Goal: Task Accomplishment & Management: Manage account settings

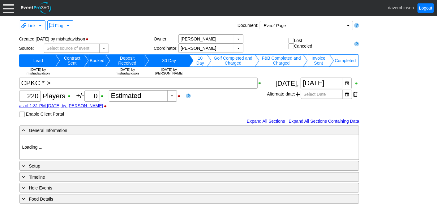
type input "Heritage Pointe Golf Club"
type input "Corporate Tournament"
type input "Scramble"
type input "Shotgun"
type input "Black"
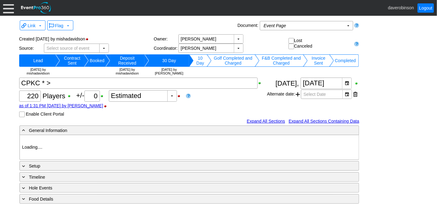
type input "Red"
type input "1115374"
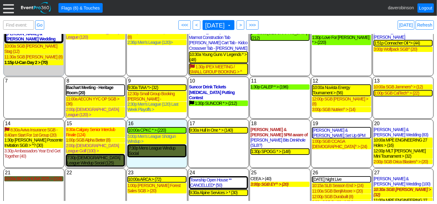
scroll to position [34, 0]
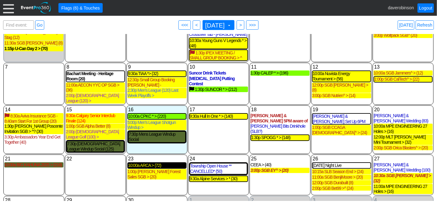
click at [157, 163] on div "10:00a ARCA > (72)" at bounding box center [157, 165] width 58 height 5
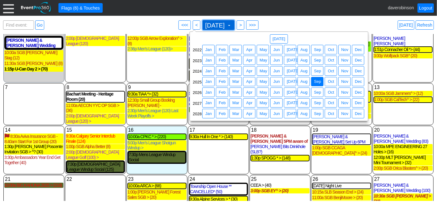
click at [232, 25] on span at bounding box center [229, 25] width 5 height 5
click at [318, 72] on span "Sep" at bounding box center [318, 71] width 10 height 6
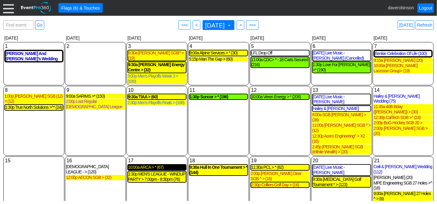
click at [154, 165] on div "10:00a ARCA > * (67)" at bounding box center [157, 167] width 58 height 5
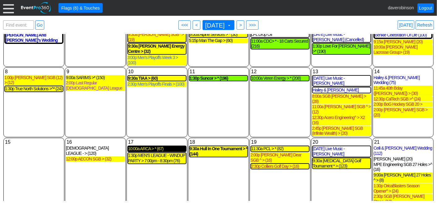
scroll to position [34, 0]
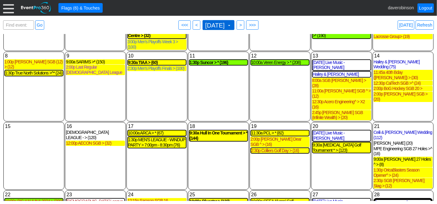
click at [232, 25] on span at bounding box center [229, 25] width 5 height 5
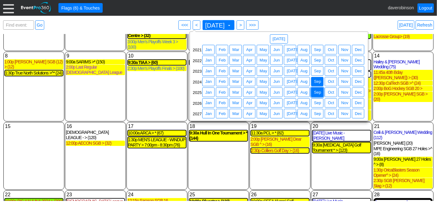
click at [318, 88] on span "● Sep" at bounding box center [317, 93] width 12 height 10
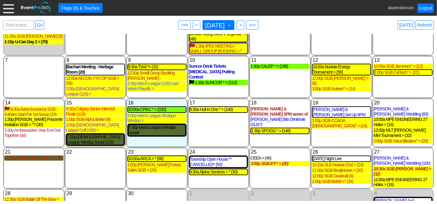
scroll to position [41, 0]
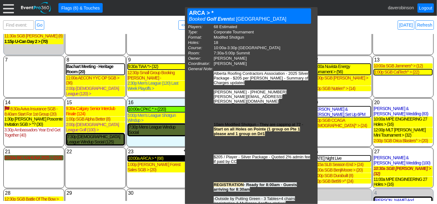
click at [161, 156] on div "10:00a ARCA > * (68)" at bounding box center [157, 158] width 58 height 5
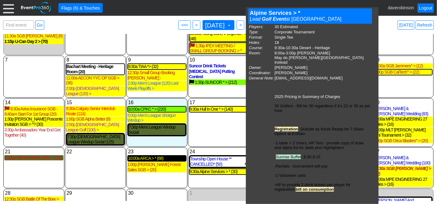
click at [156, 156] on div "10:00a ARCA > * (68)" at bounding box center [157, 158] width 58 height 5
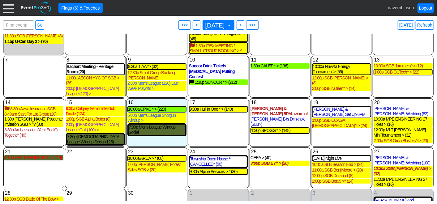
scroll to position [16, 0]
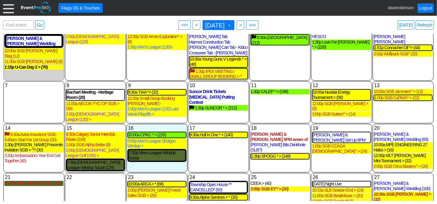
click at [197, 132] on div "9:30a Hull In One * > (140)" at bounding box center [218, 135] width 59 height 6
click at [200, 132] on div "9:30a Hull In One * > (140)" at bounding box center [219, 134] width 58 height 5
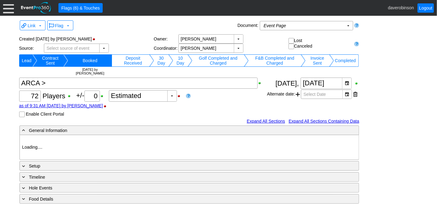
type input "Heritage Pointe Golf Club"
type input "Corporate Tournament"
type input "1130360"
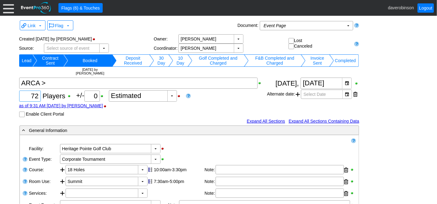
drag, startPoint x: 31, startPoint y: 93, endPoint x: 38, endPoint y: 95, distance: 7.1
click at [38, 95] on input "72" at bounding box center [29, 96] width 17 height 11
type input "68"
click at [216, 110] on div "Χ 68 Players +/- Χ 0 ▼ Χ Estimated as of 9:31 AM on Tuesday, 3/25/2025 by daver…" at bounding box center [143, 98] width 248 height 40
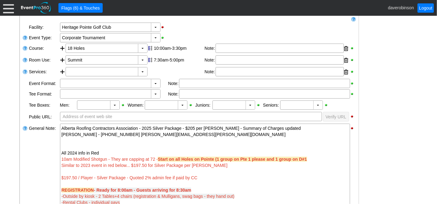
scroll to position [132, 0]
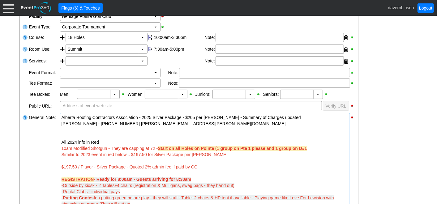
click at [215, 168] on div "$197.50 / Player - Silver Package - Quoted 2% admin fee if paid by CC" at bounding box center [205, 167] width 287 height 6
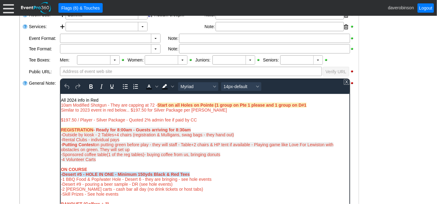
scroll to position [25, 0]
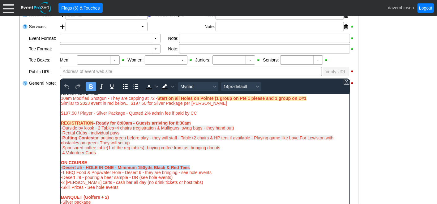
click at [195, 122] on div "REGISTRATION - Ready for 8:00am - Guests arriving for 8:30am" at bounding box center [205, 122] width 288 height 5
drag, startPoint x: 195, startPoint y: 122, endPoint x: 61, endPoint y: 121, distance: 134.0
click at [61, 121] on div "REGISTRATION - Ready for 8:00am - Guests arriving for 8:30am" at bounding box center [205, 122] width 288 height 5
click at [145, 83] on icon "Text color Black" at bounding box center [148, 86] width 7 height 7
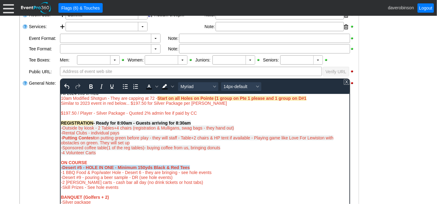
click at [243, 130] on div "-Rental Clubs - individual pays" at bounding box center [205, 132] width 288 height 5
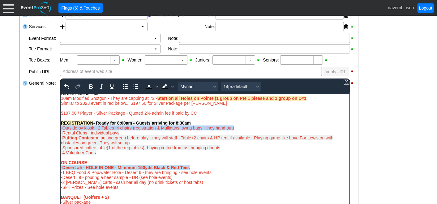
drag, startPoint x: 239, startPoint y: 125, endPoint x: 119, endPoint y: 204, distance: 142.7
click at [60, 127] on html "Alberta Roofing Contractors Association - 2025 Silver Package - $205 per Dave -…" at bounding box center [204, 151] width 289 height 161
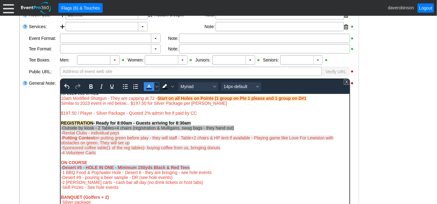
click at [147, 84] on icon "Text color Black" at bounding box center [148, 86] width 7 height 7
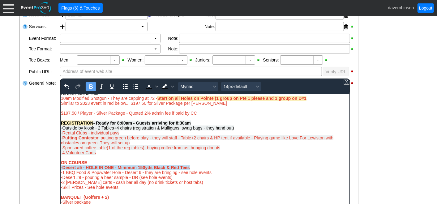
click at [247, 122] on div "REGISTRATION - Ready for 8:00am - Guests arriving for 8:30am" at bounding box center [205, 122] width 288 height 5
click at [232, 126] on span "-Outside by kiosk - 2 Tables+4 chairs (registration & Mulligans, swag bags - th…" at bounding box center [147, 127] width 173 height 5
click at [123, 134] on div "-Rental Clubs - individual pays" at bounding box center [205, 132] width 288 height 5
drag, startPoint x: 123, startPoint y: 131, endPoint x: 119, endPoint y: 214, distance: 83.6
click at [60, 133] on html "Alberta Roofing Contractors Association - 2025 Silver Package - $205 per Dave -…" at bounding box center [204, 151] width 289 height 161
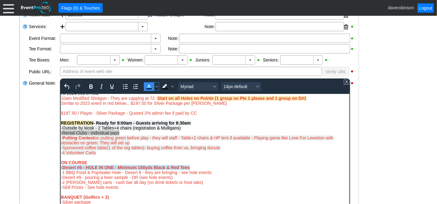
click at [146, 86] on icon "Text color Black" at bounding box center [148, 86] width 7 height 7
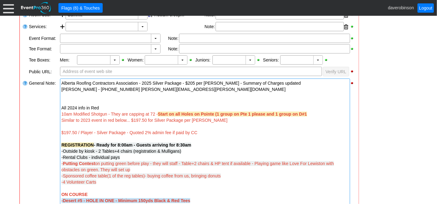
click at [32, 129] on div "General Note:" at bounding box center [43, 179] width 31 height 202
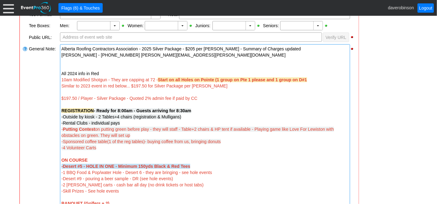
drag, startPoint x: 138, startPoint y: 134, endPoint x: 118, endPoint y: 137, distance: 20.3
click at [118, 137] on div "- Putting Contest on putting green before play - they will staff - Table+2 chai…" at bounding box center [205, 132] width 287 height 12
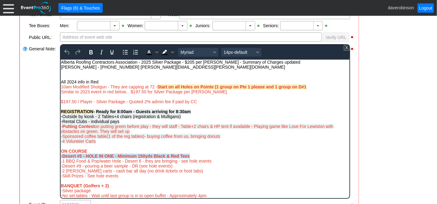
scroll to position [0, 0]
drag, startPoint x: 131, startPoint y: 132, endPoint x: 77, endPoint y: 106, distance: 60.5
click at [60, 121] on html "Alberta Roofing Contractors Association - 2025 Silver Package - $205 per Dave -…" at bounding box center [204, 139] width 289 height 161
click at [146, 54] on icon "Text color Black" at bounding box center [149, 54] width 6 height 1
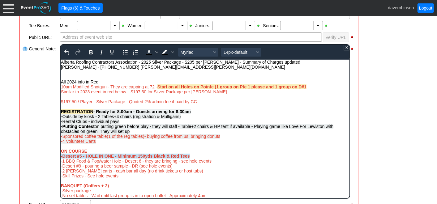
click at [223, 137] on div "-Sponsored coffee table(1 of the reg tables)- buying coffee from us, bringing d…" at bounding box center [205, 136] width 288 height 5
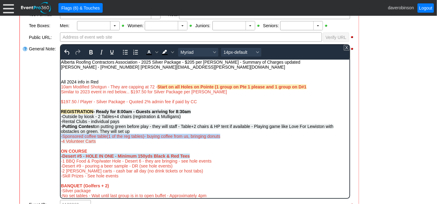
drag, startPoint x: 223, startPoint y: 138, endPoint x: 58, endPoint y: 136, distance: 165.2
click at [60, 136] on html "Alberta Roofing Contractors Association - 2025 Silver Package - $205 per Dave -…" at bounding box center [204, 139] width 289 height 161
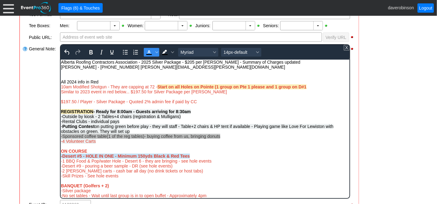
click at [148, 52] on icon "Text color Black" at bounding box center [148, 52] width 7 height 7
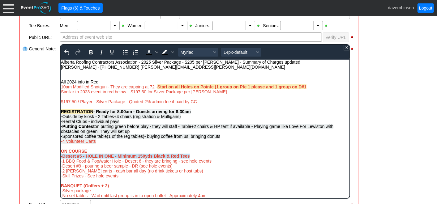
click at [98, 144] on div "-4 Volunteer Carts" at bounding box center [205, 141] width 288 height 5
drag, startPoint x: 98, startPoint y: 144, endPoint x: 117, endPoint y: 196, distance: 54.9
click at [60, 140] on html "Alberta Roofing Contractors Association - 2025 Silver Package - $205 per Dave -…" at bounding box center [204, 139] width 289 height 161
click at [148, 54] on icon "Text color Black" at bounding box center [149, 54] width 6 height 1
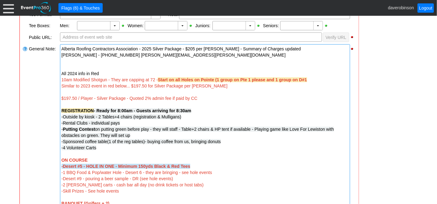
click at [34, 136] on div "General Note:" at bounding box center [43, 145] width 31 height 202
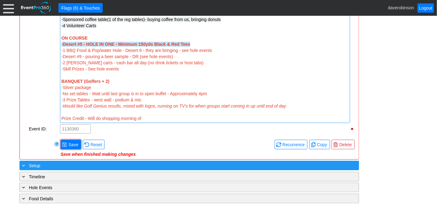
scroll to position [338, 0]
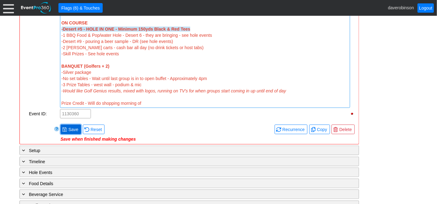
click at [68, 129] on span "Save" at bounding box center [73, 130] width 12 height 6
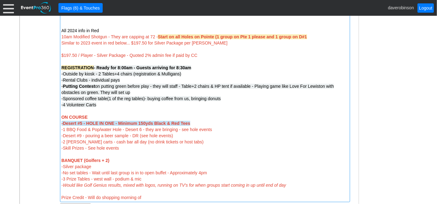
scroll to position [235, 0]
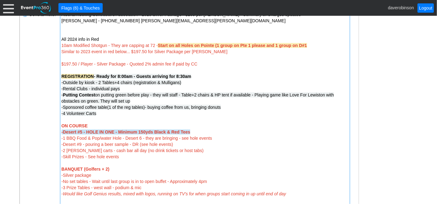
click at [204, 58] on div at bounding box center [205, 58] width 287 height 6
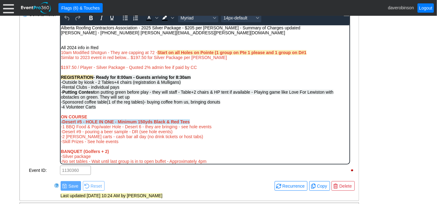
scroll to position [0, 0]
drag, startPoint x: 203, startPoint y: 59, endPoint x: 61, endPoint y: 59, distance: 142.6
click at [61, 59] on div "Similar to 2023 event in red below... $197.50 for Silver Package per Dave" at bounding box center [205, 57] width 288 height 5
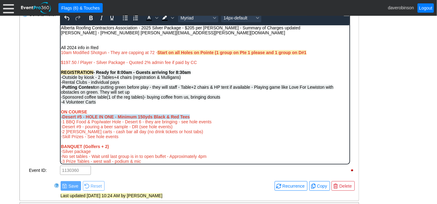
click at [75, 63] on span "$197.50 / Player - Silver Package - Quoted 2% admin fee if paid by CC" at bounding box center [129, 62] width 136 height 5
click at [92, 79] on span "-Outside by kiosk - 2 Tables+4 chairs (registration & Mulligans)" at bounding box center [121, 77] width 120 height 5
click at [115, 78] on span "-Outside by Putting Green - 2 Tables+4 chairs (registration & Mulligans)" at bounding box center [129, 77] width 137 height 5
click at [195, 79] on span "-Outside by Putting Green - 3 Tables+4 chairs (registration & Mulligans)" at bounding box center [129, 77] width 137 height 5
click at [196, 80] on span "-Outside by Putting Green - 3 Tables+4 chairs (registration & Mulligans)" at bounding box center [129, 77] width 137 height 5
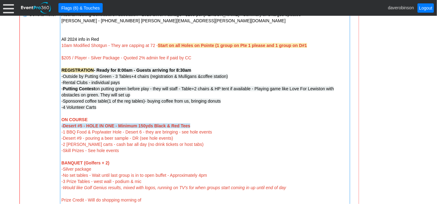
click at [402, 93] on div "- General Information ▼ Loading.... Remove all highlights Facility: ▼ Χ Heritag…" at bounding box center [219, 126] width 402 height 472
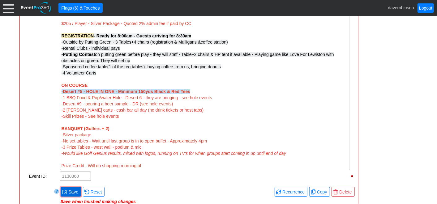
click at [75, 187] on span "● Save" at bounding box center [71, 192] width 20 height 10
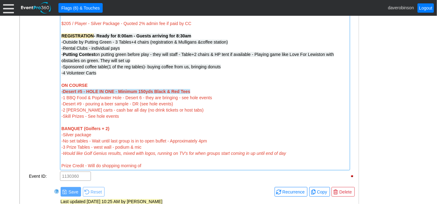
click at [209, 92] on div "-Desert #5 - HOLE IN ONE - Minimum 150yds Black & Red Tees" at bounding box center [205, 91] width 287 height 6
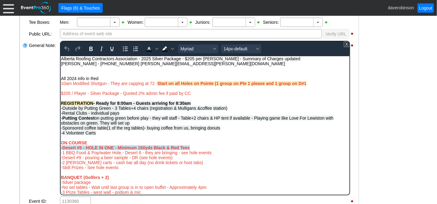
scroll to position [221, 0]
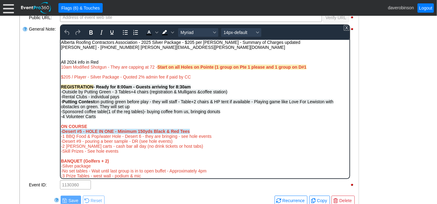
click at [196, 130] on div "-Desert #5 - HOLE IN ONE - Minimum 150yds Black & Red Tees" at bounding box center [205, 131] width 288 height 5
drag, startPoint x: 194, startPoint y: 133, endPoint x: 60, endPoint y: 128, distance: 134.7
click at [60, 128] on html "Alberta Roofing Contractors Association - 2025 Silver Package - $205 per Dave -…" at bounding box center [204, 118] width 289 height 157
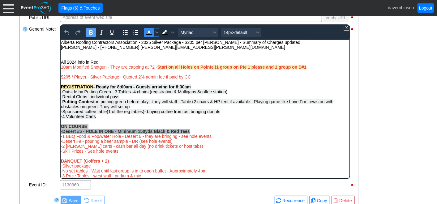
click at [148, 33] on icon "Text color Black" at bounding box center [148, 32] width 7 height 7
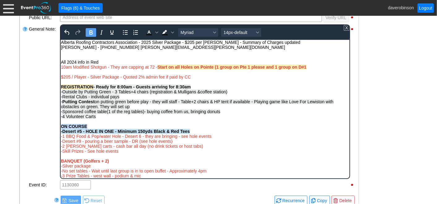
click at [211, 127] on div "ON COURSE" at bounding box center [205, 126] width 288 height 5
click at [204, 134] on div "-Desert #5 - HOLE IN ONE - Minimum 150yds Black & Red Tees" at bounding box center [205, 131] width 288 height 5
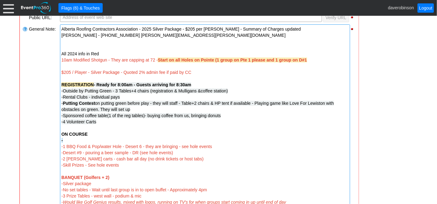
click at [36, 118] on div "General Note:" at bounding box center [43, 122] width 31 height 196
click at [73, 140] on div "-" at bounding box center [205, 140] width 287 height 6
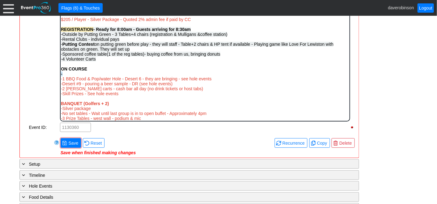
scroll to position [290, 0]
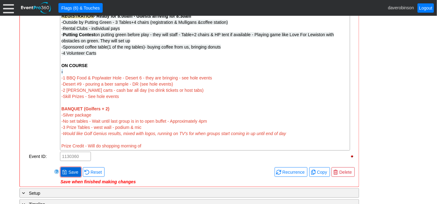
click at [74, 169] on span "Save" at bounding box center [73, 172] width 12 height 6
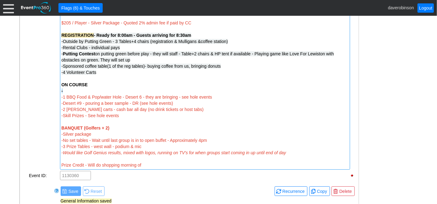
scroll to position [255, 0]
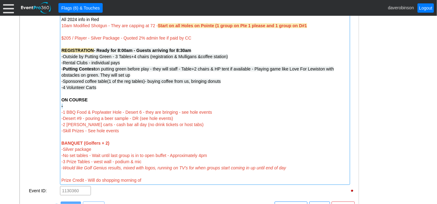
click at [103, 107] on div "-" at bounding box center [205, 106] width 287 height 6
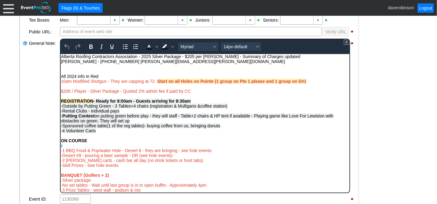
scroll to position [221, 0]
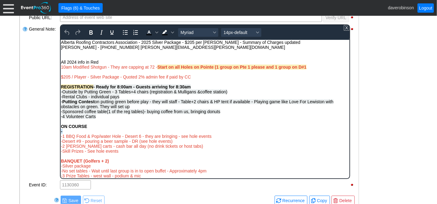
click at [206, 79] on div "$205 / Player - Silver Package - Quoted 2% admin fee if paid by CC" at bounding box center [205, 76] width 288 height 5
drag, startPoint x: 200, startPoint y: 76, endPoint x: 63, endPoint y: 74, distance: 137.4
click at [63, 74] on div "$205 / Player - Silver Package - Quoted 2% admin fee if paid by CC REGISTRATION…" at bounding box center [205, 131] width 288 height 124
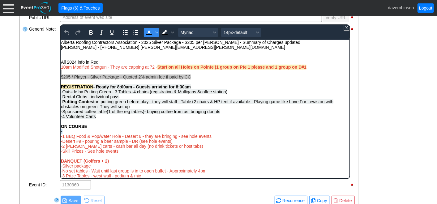
click at [146, 32] on icon "Text color Black" at bounding box center [148, 32] width 7 height 7
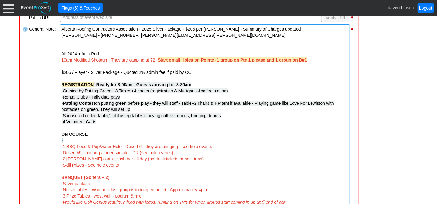
click at [42, 65] on div "General Note:" at bounding box center [43, 122] width 31 height 196
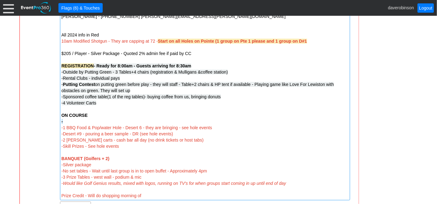
scroll to position [255, 0]
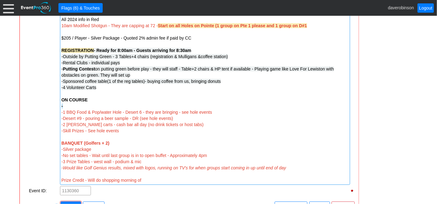
click at [82, 104] on div "-" at bounding box center [205, 106] width 287 height 6
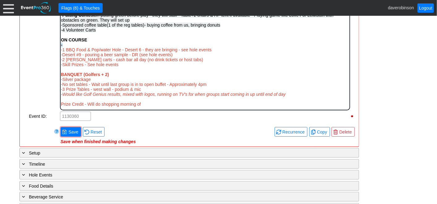
scroll to position [0, 0]
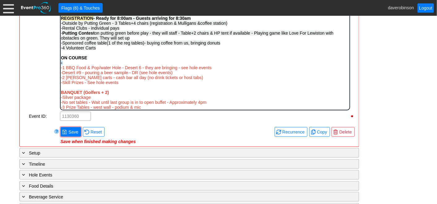
click at [74, 65] on div "-" at bounding box center [205, 62] width 288 height 5
drag, startPoint x: 101, startPoint y: 67, endPoint x: 63, endPoint y: 62, distance: 38.6
click at [63, 62] on div "REGISTRATION - Ready for 8:00am - Guests arriving for 8:30am -Outside by Puttin…" at bounding box center [205, 70] width 288 height 109
click at [109, 64] on div "- No Hole in Ones" at bounding box center [205, 62] width 288 height 5
drag, startPoint x: 99, startPoint y: 65, endPoint x: 100, endPoint y: 32, distance: 32.5
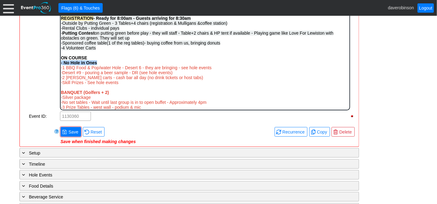
click at [60, 65] on html "Alberta Roofing Contractors Association - 2025 Silver Package - $205 per Dave -…" at bounding box center [204, 49] width 289 height 157
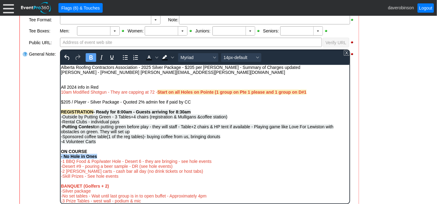
scroll to position [186, 0]
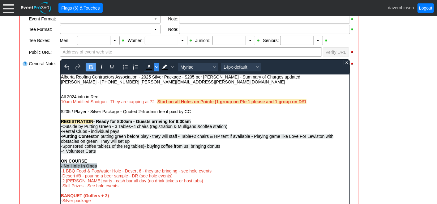
click at [157, 66] on icon "Text color Black" at bounding box center [156, 67] width 3 height 2
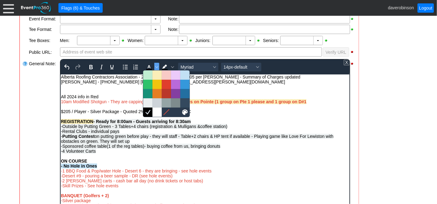
click at [229, 87] on div "Rich Text Area. Press ALT-0 for help." at bounding box center [205, 86] width 288 height 5
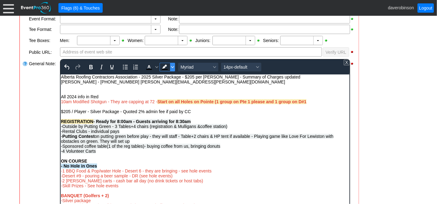
click at [171, 64] on span "Background color Black" at bounding box center [172, 67] width 5 height 9
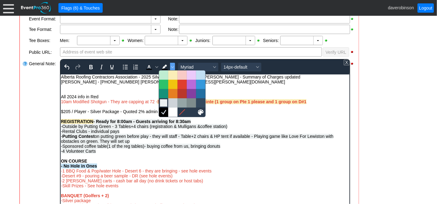
drag, startPoint x: 166, startPoint y: 102, endPoint x: 266, endPoint y: 46, distance: 114.6
click at [166, 102] on div at bounding box center [163, 102] width 7 height 7
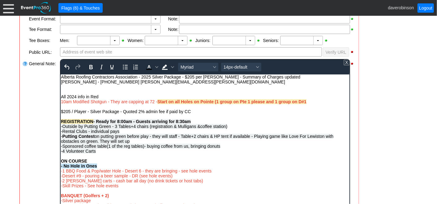
click at [370, 119] on div "- General Information ▼ Loading.... Remove all highlights Facility: ▼ Χ Heritag…" at bounding box center [219, 155] width 402 height 432
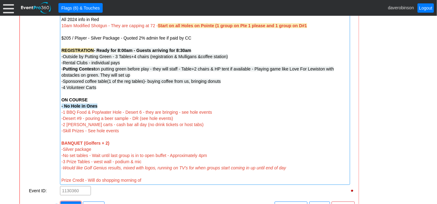
click at [104, 107] on div "- No Hole in Ones" at bounding box center [205, 106] width 287 height 6
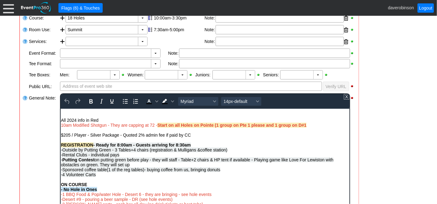
scroll to position [20, 0]
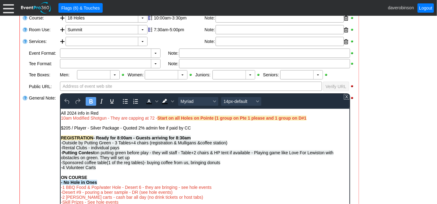
click at [107, 182] on div "- No Hole in Ones" at bounding box center [205, 182] width 288 height 5
drag, startPoint x: 107, startPoint y: 182, endPoint x: 60, endPoint y: 180, distance: 47.4
click at [60, 180] on body "Alberta Roofing Contractors Association - 2025 Silver Package - $205 per Dave -…" at bounding box center [204, 169] width 289 height 157
click at [171, 102] on span "Background color Black" at bounding box center [172, 101] width 5 height 9
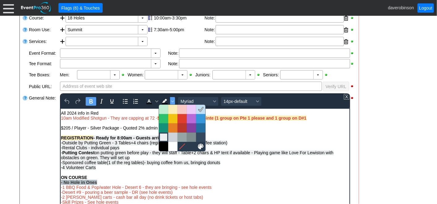
click at [160, 138] on div at bounding box center [163, 137] width 7 height 7
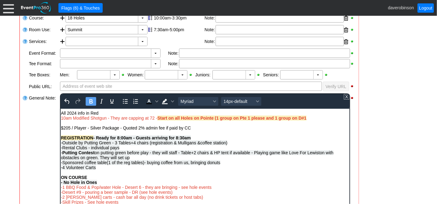
click at [150, 163] on span "-Sponsored coffee table(1 of the reg tables)- buying coffee from us, bringing d…" at bounding box center [140, 162] width 159 height 5
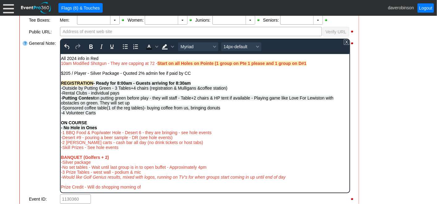
scroll to position [221, 0]
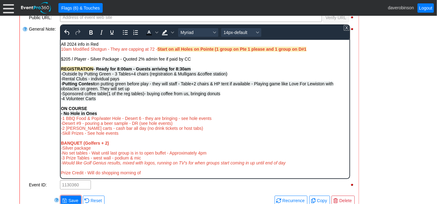
click at [99, 112] on div "- No Hole in Ones" at bounding box center [205, 113] width 288 height 5
click at [216, 117] on div "-1 BBQ Food & Pop/water Hole - Desert 6 - they are bringing - see hole events" at bounding box center [205, 118] width 288 height 5
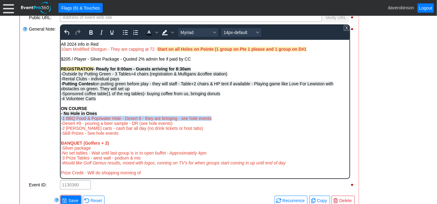
drag, startPoint x: 216, startPoint y: 117, endPoint x: 119, endPoint y: 141, distance: 100.0
click at [61, 118] on div "-1 BBQ Food & Pop/water Hole - Desert 6 - they are bringing - see hole events" at bounding box center [205, 118] width 288 height 5
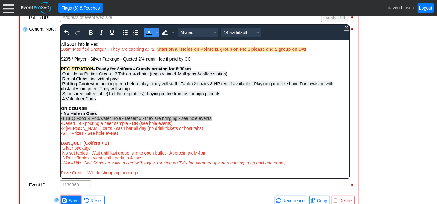
click at [147, 31] on icon "Text color Black" at bounding box center [148, 32] width 7 height 7
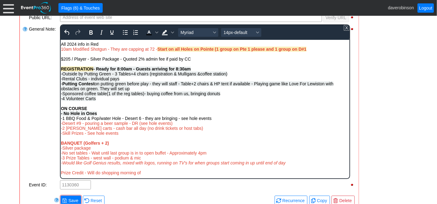
click at [36, 102] on div "General Note:" at bounding box center [43, 102] width 31 height 156
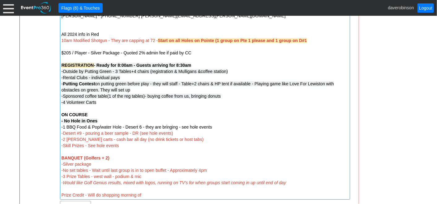
scroll to position [255, 0]
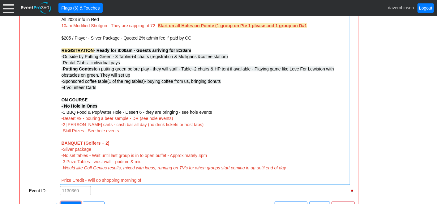
click at [179, 124] on div "-2 bev carts - cash bar all day (no drink tickets or host tabs)" at bounding box center [205, 125] width 287 height 6
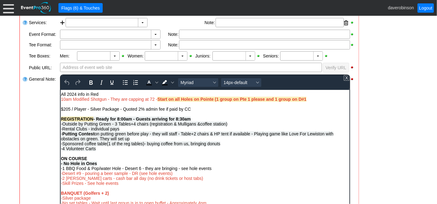
scroll to position [186, 0]
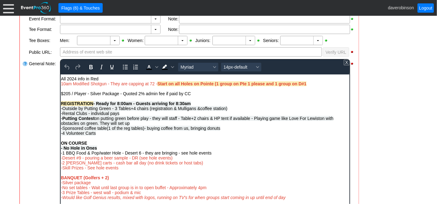
click at [180, 157] on div "-Desert #9 - pouring a beer sample - DR (see hole events)" at bounding box center [205, 157] width 288 height 5
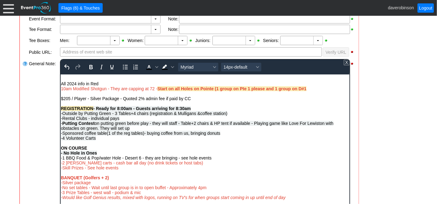
scroll to position [15, 0]
click at [179, 165] on div "-Skill Prizes - See hole events" at bounding box center [205, 167] width 288 height 5
drag, startPoint x: 178, startPoint y: 164, endPoint x: 119, endPoint y: 228, distance: 87.4
click at [60, 161] on html "Alberta Roofing Contractors Association - 2025 Silver Package - $205 per Dave -…" at bounding box center [204, 137] width 289 height 152
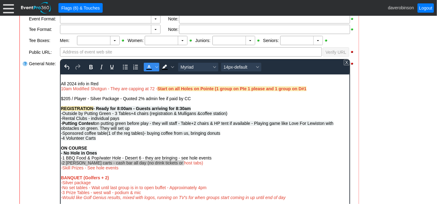
click at [148, 66] on icon "Text color Black" at bounding box center [148, 66] width 7 height 7
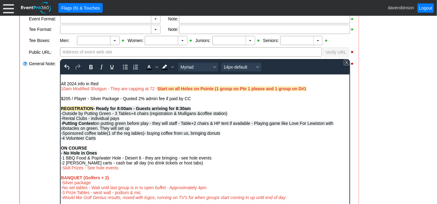
click at [219, 157] on div "-1 BBQ Food & Pop/water Hole - Desert 6 - they are bringing - see hole events" at bounding box center [205, 157] width 288 height 5
click at [129, 168] on div "-Skill Prizes - See hole events" at bounding box center [205, 167] width 288 height 5
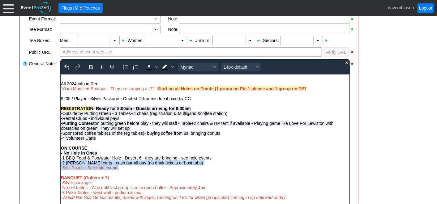
drag, startPoint x: 124, startPoint y: 169, endPoint x: 58, endPoint y: 164, distance: 66.7
click at [60, 164] on html "Alberta Roofing Contractors Association - 2025 Silver Package - $205 per Dave -…" at bounding box center [204, 137] width 289 height 152
click at [124, 168] on div "-Skill Prizes - See hole events" at bounding box center [205, 167] width 288 height 5
drag, startPoint x: 126, startPoint y: 169, endPoint x: 61, endPoint y: 168, distance: 65.0
click at [61, 168] on div "-Skill Prizes - See hole events" at bounding box center [205, 167] width 288 height 5
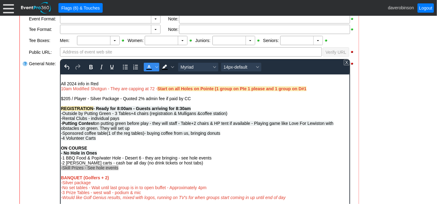
click at [150, 67] on icon "Text color Black" at bounding box center [148, 66] width 7 height 7
click at [249, 154] on div "- No Hole in Ones" at bounding box center [205, 152] width 288 height 5
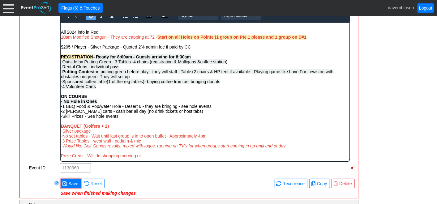
scroll to position [255, 0]
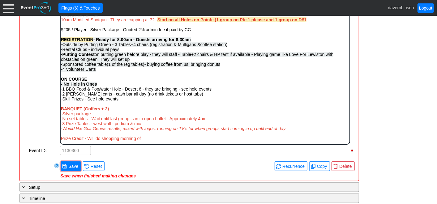
click at [107, 109] on strong "BANQUET (Golfers + 2)" at bounding box center [85, 108] width 48 height 5
click at [146, 111] on div "-Silver package" at bounding box center [205, 113] width 288 height 5
click at [92, 115] on div "-Silver package" at bounding box center [205, 113] width 288 height 5
drag, startPoint x: 92, startPoint y: 114, endPoint x: 59, endPoint y: 114, distance: 33.1
click at [60, 114] on html "Alberta Roofing Contractors Association - 2025 Silver Package - $205 per Dave -…" at bounding box center [204, 68] width 289 height 152
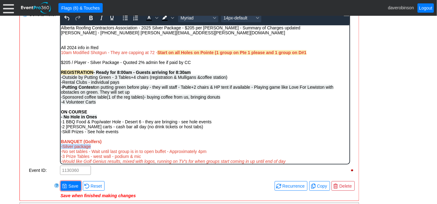
scroll to position [221, 0]
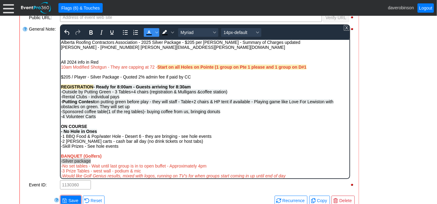
click at [148, 32] on icon "Text color Black" at bounding box center [148, 32] width 7 height 7
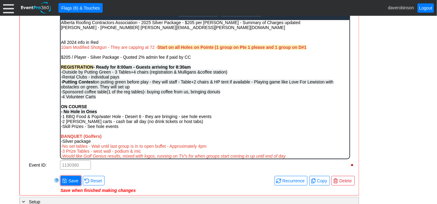
scroll to position [290, 0]
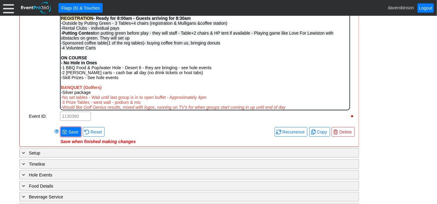
click at [196, 92] on div "-Silver package" at bounding box center [205, 92] width 288 height 5
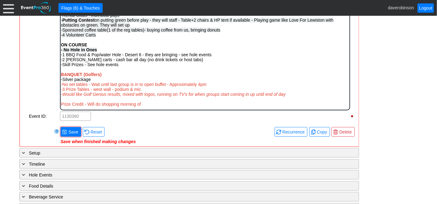
click at [208, 84] on div "-No set tables - Wait until last group is in to open buffet - Approximately 4pm" at bounding box center [205, 84] width 288 height 5
drag, startPoint x: 208, startPoint y: 84, endPoint x: 290, endPoint y: 87, distance: 82.3
click at [65, 84] on div "-No set tables - Wait until last group is in to open buffet - Approximately 4pm" at bounding box center [205, 84] width 288 height 5
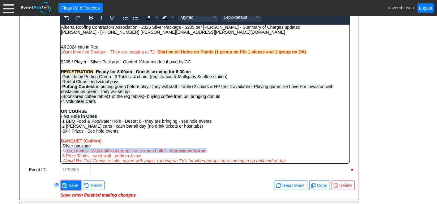
scroll to position [221, 0]
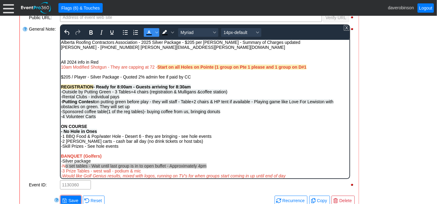
click at [149, 32] on icon "Text color Black" at bounding box center [148, 32] width 7 height 7
click at [148, 32] on icon "Text color Black" at bounding box center [148, 32] width 7 height 7
click at [235, 156] on div "BANQUET (Golfers)" at bounding box center [205, 155] width 288 height 5
click at [144, 168] on span "o set tables - Wait until last group is in to open buffet - Approximately 4pm" at bounding box center [135, 165] width 141 height 5
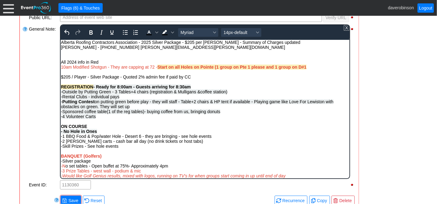
click at [190, 163] on div "-Silver package" at bounding box center [205, 160] width 288 height 5
click at [182, 167] on div "-N o set tables - Open buffet at 75%- Approximately 4pm" at bounding box center [205, 165] width 288 height 5
drag, startPoint x: 66, startPoint y: 167, endPoint x: 56, endPoint y: 168, distance: 9.9
click at [60, 168] on html "Alberta Roofing Contractors Association - 2025 Silver Package - $205 per Dave -…" at bounding box center [204, 116] width 289 height 152
click at [151, 30] on icon "Text color Black" at bounding box center [148, 32] width 7 height 7
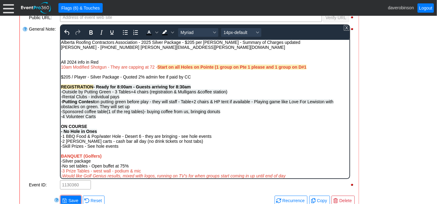
click at [271, 131] on div "- No Hole in Ones" at bounding box center [205, 131] width 288 height 5
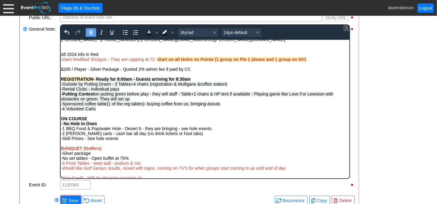
scroll to position [15, 0]
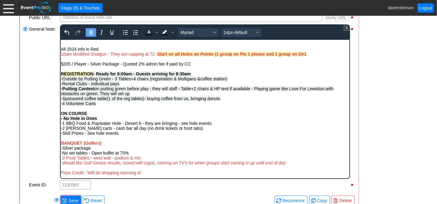
click at [115, 141] on div "BANQUET (Golfers)" at bounding box center [205, 142] width 288 height 5
drag, startPoint x: 113, startPoint y: 143, endPoint x: 61, endPoint y: 138, distance: 51.9
click at [61, 138] on div "REGISTRATION - Ready for 8:00am - Guests arriving for 8:30am -Outside by Puttin…" at bounding box center [205, 123] width 288 height 104
click at [148, 33] on icon "Text color Black" at bounding box center [148, 32] width 7 height 7
click at [178, 133] on div "-Skill Prizes - See hole events" at bounding box center [205, 133] width 288 height 5
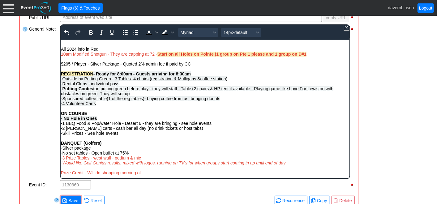
click at [294, 164] on div "-Would like Golf Genius results, mixed with logos, running on TV's for when gro…" at bounding box center [205, 162] width 288 height 5
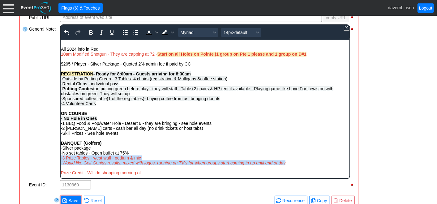
drag, startPoint x: 294, startPoint y: 164, endPoint x: 115, endPoint y: 154, distance: 178.8
click at [61, 159] on div "REGISTRATION - Ready for 8:00am - Guests arriving for 8:30am -Outside by Puttin…" at bounding box center [205, 123] width 288 height 104
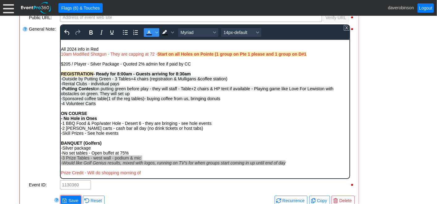
click at [148, 31] on icon "Text color Black" at bounding box center [148, 32] width 7 height 7
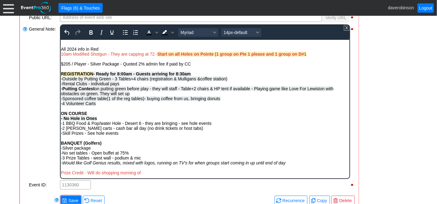
click at [244, 140] on div "Rich Text Area. Press ALT-0 for help." at bounding box center [205, 138] width 288 height 5
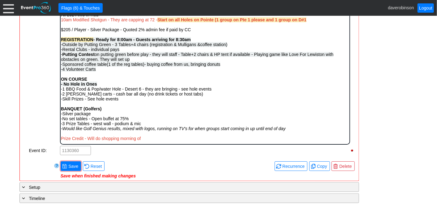
click at [154, 140] on div "Prize Credit - Will do shopping morning of" at bounding box center [205, 138] width 288 height 5
drag, startPoint x: 154, startPoint y: 140, endPoint x: 58, endPoint y: 137, distance: 96.9
click at [60, 137] on html "Alberta Roofing Contractors Association - 2025 Silver Package - $205 per Dave -…" at bounding box center [204, 68] width 289 height 152
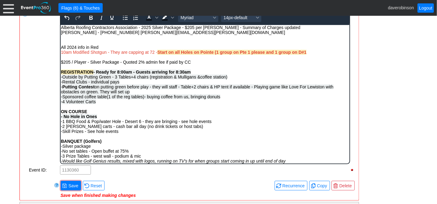
scroll to position [221, 0]
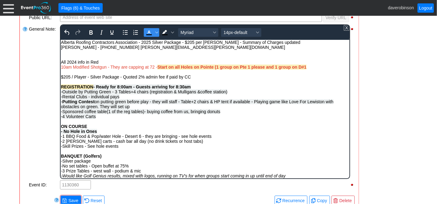
drag, startPoint x: 148, startPoint y: 32, endPoint x: 148, endPoint y: 39, distance: 6.2
click at [148, 32] on icon "Text color Black" at bounding box center [148, 32] width 7 height 7
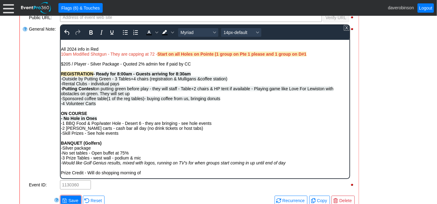
scroll to position [255, 0]
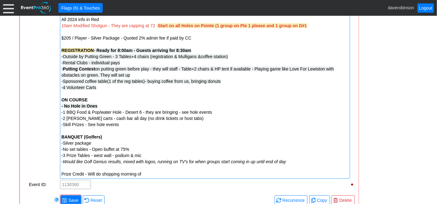
click at [74, 166] on div "Remove all highlights Facility: ▼ Χ Heritage Pointe Golf Club Event Type: ▼ Χ C…" at bounding box center [189, 47] width 334 height 330
click at [68, 197] on span "Save" at bounding box center [73, 200] width 12 height 6
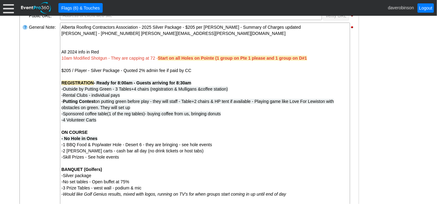
scroll to position [186, 0]
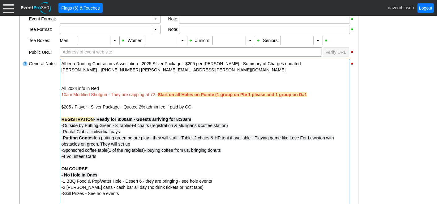
click at [316, 99] on div at bounding box center [205, 101] width 287 height 6
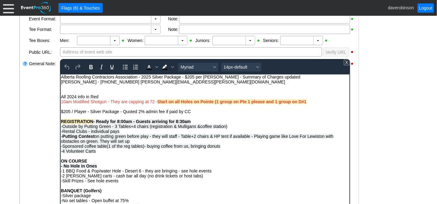
scroll to position [0, 0]
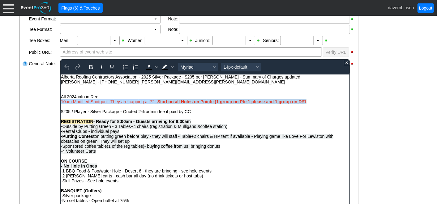
drag, startPoint x: 313, startPoint y: 103, endPoint x: 140, endPoint y: 81, distance: 174.6
click at [60, 101] on html "Alberta Roofing Contractors Association - 2025 Silver Package - $205 per Dave -…" at bounding box center [204, 150] width 289 height 152
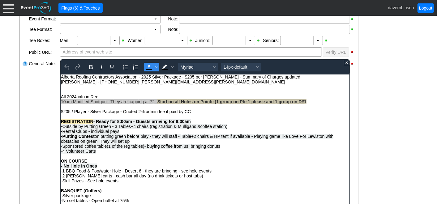
click at [147, 66] on icon "Text color Black" at bounding box center [148, 66] width 7 height 7
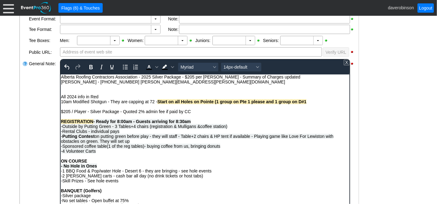
click at [178, 96] on div "All 2024 info in Red" at bounding box center [205, 96] width 288 height 5
drag, startPoint x: 101, startPoint y: 96, endPoint x: 116, endPoint y: 170, distance: 75.5
click at [60, 96] on html "Alberta Roofing Contractors Association - 2025 Silver Package - $205 per Dave -…" at bounding box center [204, 150] width 289 height 152
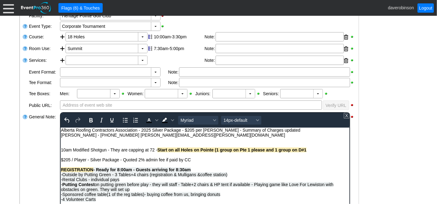
scroll to position [118, 0]
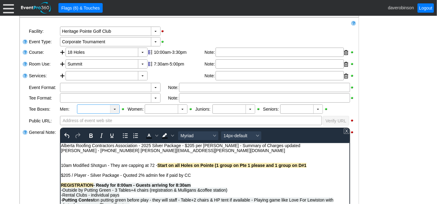
click at [113, 109] on div "▼" at bounding box center [114, 109] width 9 height 9
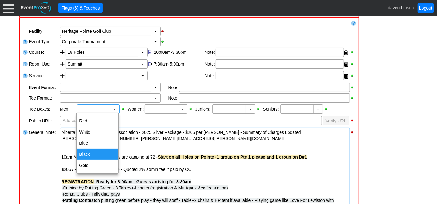
drag, startPoint x: 104, startPoint y: 155, endPoint x: 111, endPoint y: 148, distance: 10.5
click at [104, 155] on div "Black" at bounding box center [98, 154] width 42 height 11
type input "Black"
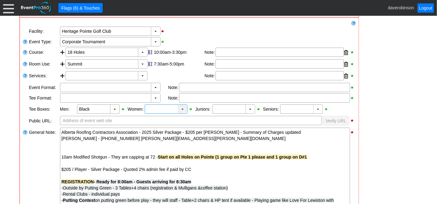
click at [183, 109] on div "▼" at bounding box center [182, 109] width 9 height 9
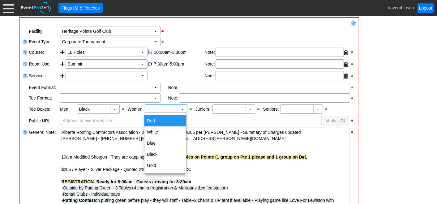
click at [171, 122] on div "Red" at bounding box center [165, 120] width 42 height 11
type input "Red"
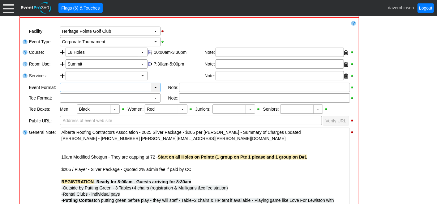
click at [157, 85] on div "▼" at bounding box center [155, 87] width 9 height 9
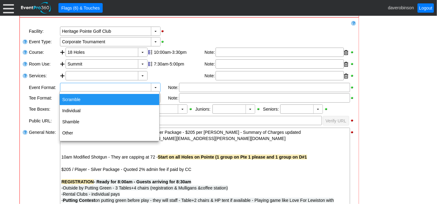
click at [129, 95] on div "Scramble" at bounding box center [110, 99] width 100 height 11
type input "Scramble"
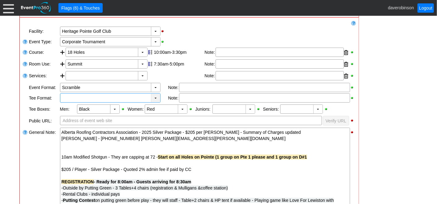
click at [155, 96] on div "▼" at bounding box center [155, 98] width 9 height 9
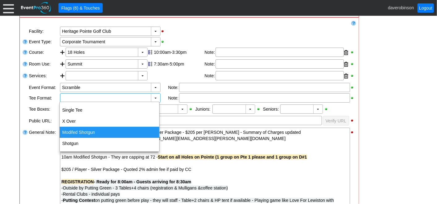
click at [130, 134] on div "Modifed Shotgun" at bounding box center [110, 132] width 100 height 11
type input "Modifed Shotgun"
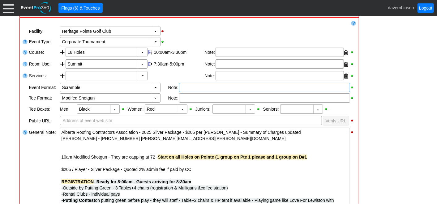
click at [192, 89] on div at bounding box center [264, 87] width 171 height 9
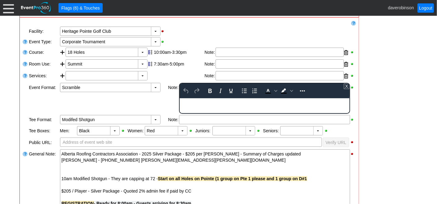
scroll to position [0, 0]
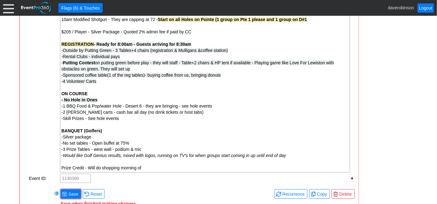
scroll to position [383, 0]
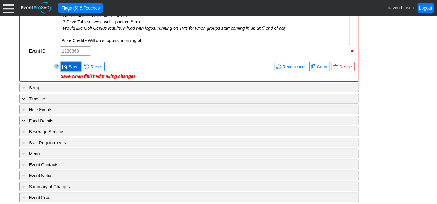
click at [71, 64] on span "Save" at bounding box center [73, 67] width 12 height 6
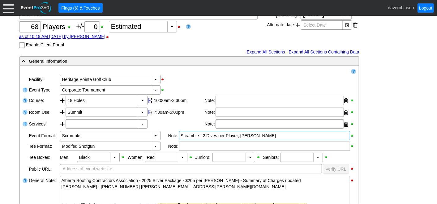
scroll to position [39, 0]
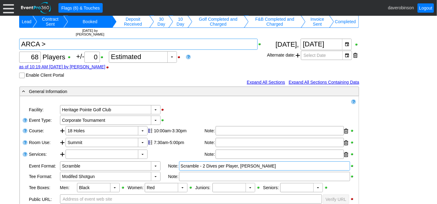
click at [59, 46] on textarea at bounding box center [138, 44] width 239 height 11
type textarea "ARCA > *"
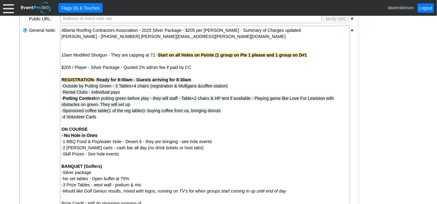
scroll to position [206, 0]
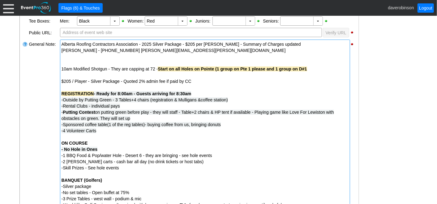
click at [73, 60] on div at bounding box center [205, 63] width 287 height 6
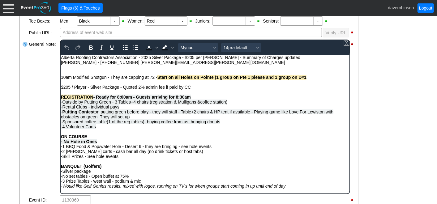
scroll to position [0, 0]
drag, startPoint x: 70, startPoint y: 65, endPoint x: 70, endPoint y: 69, distance: 4.0
click at [70, 67] on div "Rich Text Area. Press ALT-0 for help." at bounding box center [205, 67] width 288 height 5
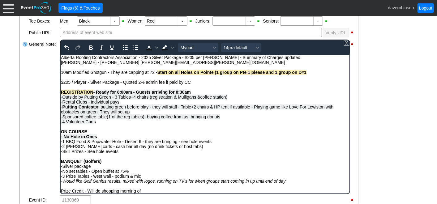
click at [374, 122] on div "- General Information ▼ Loading.... Remove all highlights Facility: ▼ Χ Heritag…" at bounding box center [219, 136] width 402 height 432
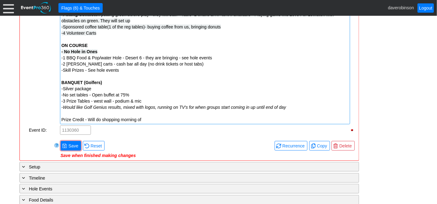
scroll to position [343, 0]
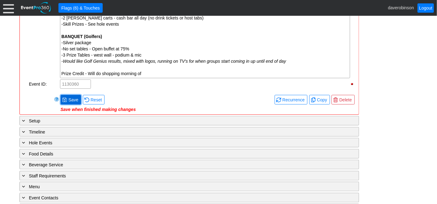
click at [74, 97] on span "Save" at bounding box center [73, 100] width 12 height 6
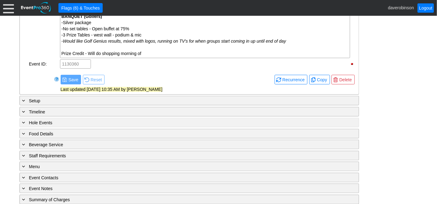
scroll to position [376, 0]
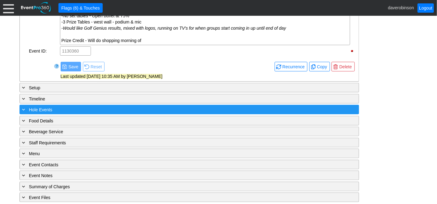
click at [25, 108] on span at bounding box center [24, 110] width 6 height 6
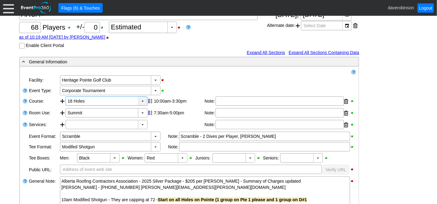
scroll to position [243, 0]
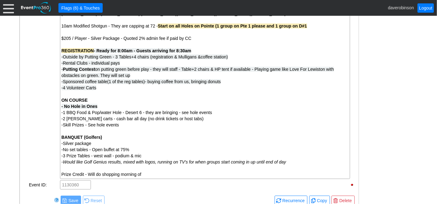
click at [140, 100] on div "ON COURSE" at bounding box center [205, 100] width 287 height 6
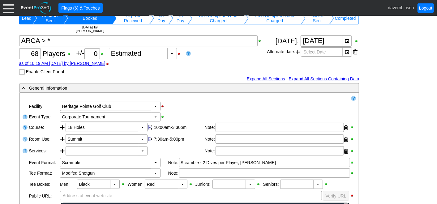
scroll to position [36, 0]
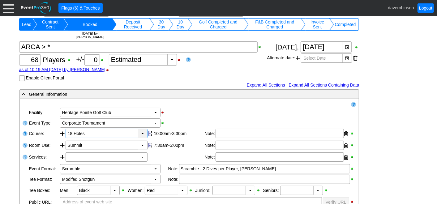
click at [142, 134] on div "▼" at bounding box center [142, 133] width 9 height 9
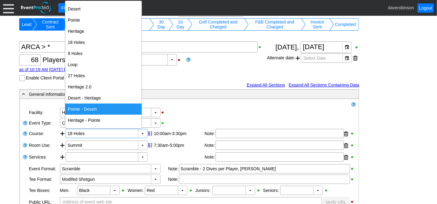
click at [109, 110] on div "Pointe - Desert" at bounding box center [103, 109] width 76 height 11
type input "Pointe - Desert"
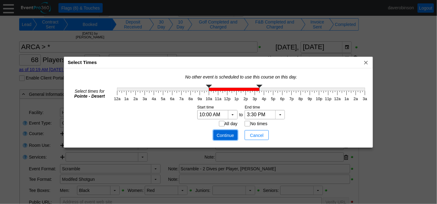
click at [223, 132] on span "Continue" at bounding box center [225, 135] width 19 height 6
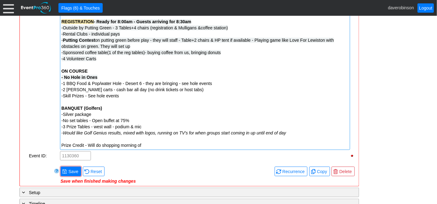
scroll to position [277, 0]
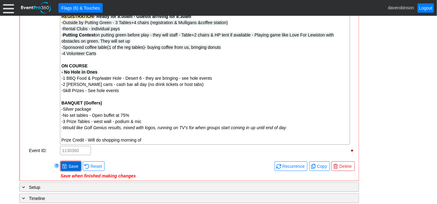
click at [76, 168] on span "Save" at bounding box center [73, 166] width 12 height 6
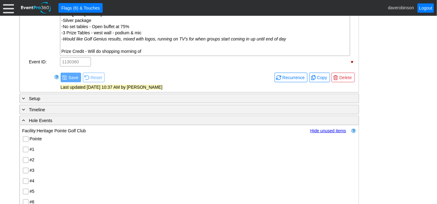
scroll to position [380, 0]
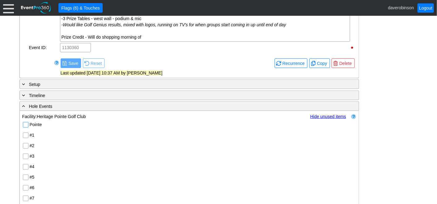
click at [26, 123] on input "Pointe" at bounding box center [26, 126] width 6 height 6
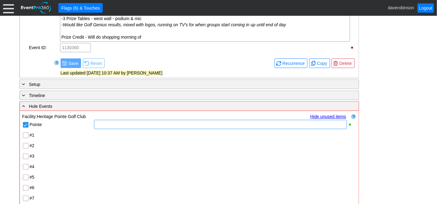
click at [135, 126] on div at bounding box center [220, 124] width 253 height 9
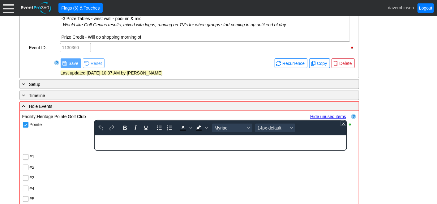
scroll to position [0, 0]
drag, startPoint x: 136, startPoint y: 140, endPoint x: 187, endPoint y: 271, distance: 141.4
click at [95, 141] on html "POINTE COURSE" at bounding box center [221, 140] width 252 height 8
click at [121, 127] on icon "Bold" at bounding box center [124, 127] width 7 height 7
click at [204, 127] on span "Background color Black" at bounding box center [206, 128] width 5 height 9
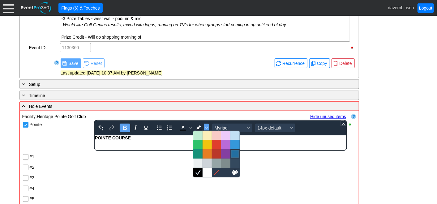
click at [232, 151] on div at bounding box center [234, 153] width 7 height 7
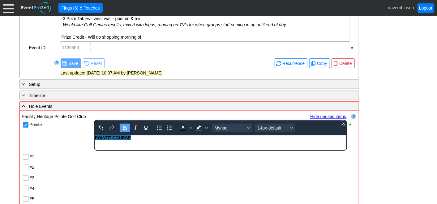
click at [385, 151] on div "- General Information ▼ Loading.... Remove all highlights Facility: ▼ Χ Heritag…" at bounding box center [219, 104] width 402 height 719
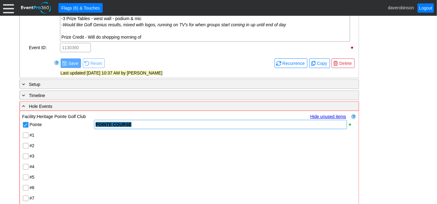
scroll to position [415, 0]
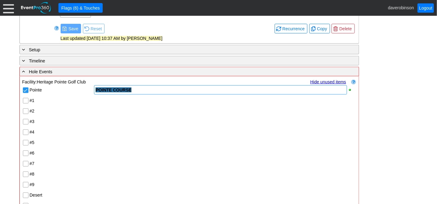
click at [143, 90] on div "POINTE COURSE" at bounding box center [221, 90] width 250 height 6
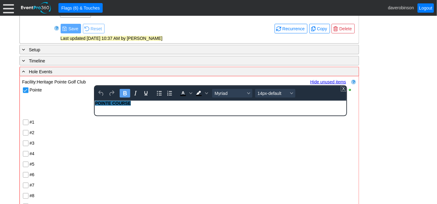
scroll to position [0, 0]
drag, startPoint x: 135, startPoint y: 105, endPoint x: 75, endPoint y: 105, distance: 59.4
click at [95, 105] on html "POINTE COURSE" at bounding box center [221, 105] width 252 height 8
click at [206, 93] on span "Background color Black" at bounding box center [206, 93] width 5 height 9
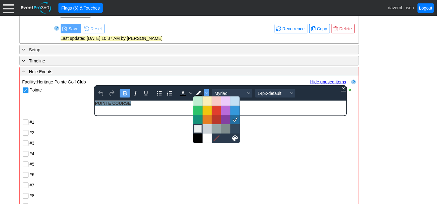
click at [196, 125] on div at bounding box center [216, 128] width 46 height 9
click at [191, 92] on icon "Text color Black" at bounding box center [190, 93] width 3 height 2
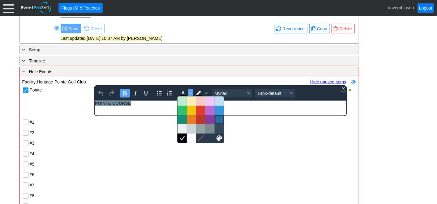
click at [220, 120] on div at bounding box center [219, 119] width 7 height 7
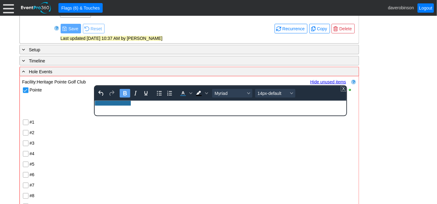
click at [386, 132] on div "- General Information ▼ Loading.... Remove all highlights Facility: ▼ Χ Heritag…" at bounding box center [219, 70] width 402 height 719
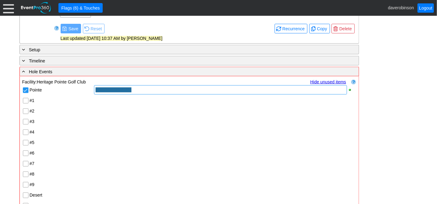
click at [139, 90] on div "POINTE COURSE" at bounding box center [221, 90] width 250 height 6
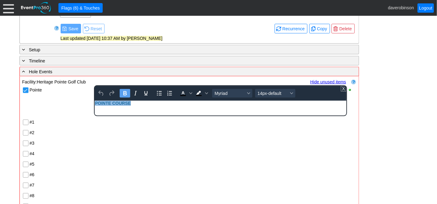
drag, startPoint x: 138, startPoint y: 105, endPoint x: 63, endPoint y: 105, distance: 74.9
click at [95, 105] on html "POINTE COURSE" at bounding box center [221, 105] width 252 height 8
click at [204, 91] on span "Background color Black" at bounding box center [206, 93] width 5 height 9
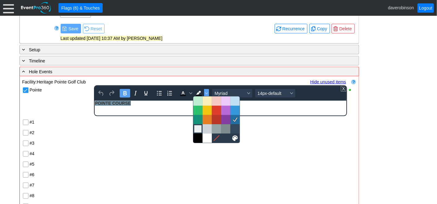
click at [195, 126] on div at bounding box center [197, 128] width 7 height 7
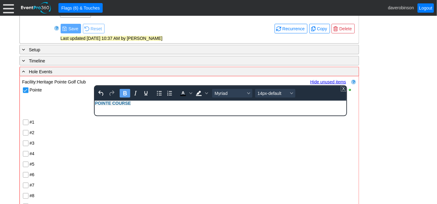
click at [167, 130] on div "Pointe POINTE COURSE To open the popup, press Shift+Enter To open the popup, pr…" at bounding box center [189, 206] width 334 height 243
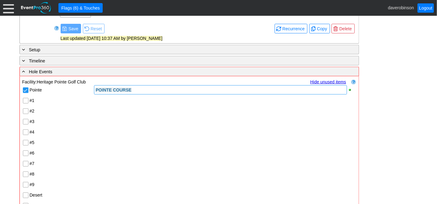
click at [131, 120] on div at bounding box center [224, 121] width 263 height 11
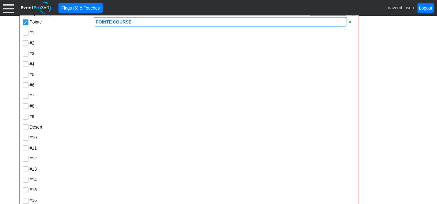
scroll to position [483, 0]
click at [24, 124] on input "Desert" at bounding box center [26, 127] width 6 height 6
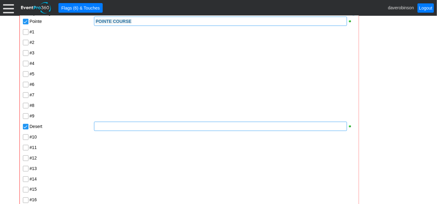
click at [121, 126] on div at bounding box center [220, 126] width 253 height 9
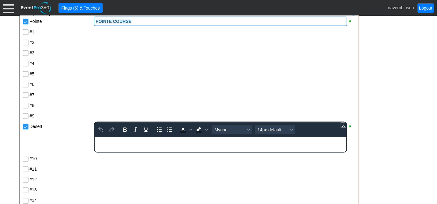
scroll to position [0, 0]
drag, startPoint x: 141, startPoint y: 142, endPoint x: 89, endPoint y: 138, distance: 52.8
click at [95, 138] on html "DESERT COURSE" at bounding box center [221, 141] width 252 height 8
click at [127, 128] on icon "Bold" at bounding box center [124, 129] width 7 height 7
click at [188, 128] on span "Text color Black" at bounding box center [190, 130] width 5 height 9
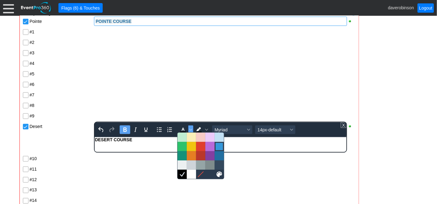
click at [220, 148] on div at bounding box center [219, 146] width 7 height 7
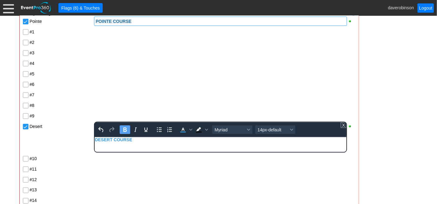
click at [386, 137] on div "- General Information ▼ Loading.... Remove all highlights Facility: ▼ Χ Heritag…" at bounding box center [219, 1] width 402 height 719
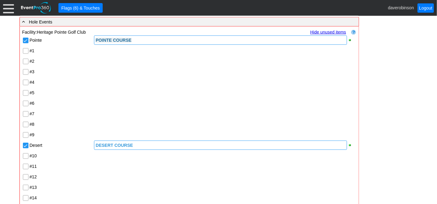
scroll to position [449, 0]
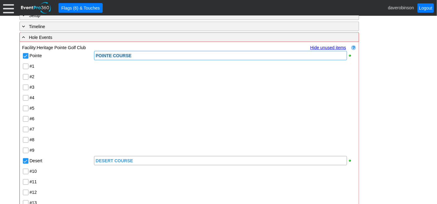
click at [25, 118] on input "#6" at bounding box center [26, 120] width 6 height 6
click at [118, 118] on div at bounding box center [220, 118] width 253 height 9
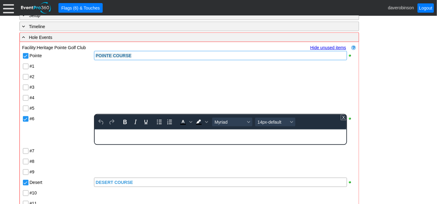
scroll to position [0, 0]
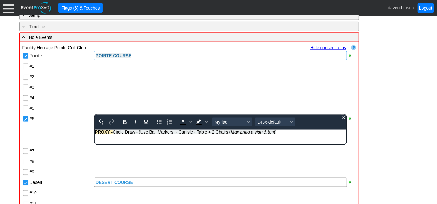
click at [368, 122] on div "- General Information ▼ Loading.... Remove all highlights Facility: ▼ Χ Heritag…" at bounding box center [219, 35] width 402 height 719
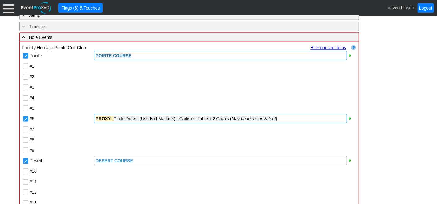
click at [115, 119] on span "Circle Draw - (Use Ball Markers) - Carlisle - Table + 2 Chairs ( May bring a si…" at bounding box center [196, 118] width 164 height 5
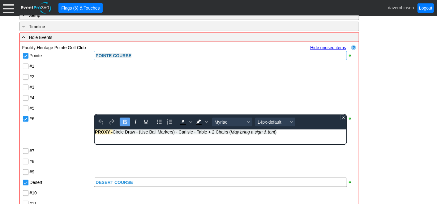
click at [113, 132] on span "PROXY -" at bounding box center [104, 132] width 18 height 5
click at [114, 132] on span "Circle Draw - (Use Ball Markers) - Carlisle - Table + 2 Chairs ( May bring a si…" at bounding box center [195, 132] width 164 height 5
click at [408, 144] on div "- General Information ▼ Loading.... Remove all highlights Facility: ▼ Χ Heritag…" at bounding box center [219, 35] width 402 height 719
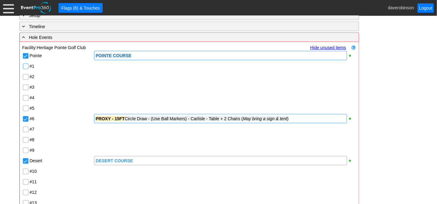
click at [25, 65] on input "#1" at bounding box center [26, 67] width 6 height 6
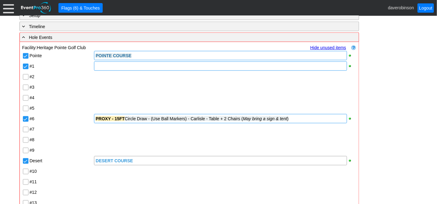
click at [111, 65] on div at bounding box center [220, 66] width 253 height 9
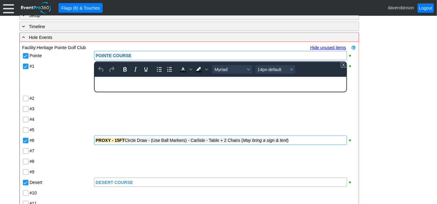
paste body "Rich Text Area. Press ALT-0 for help."
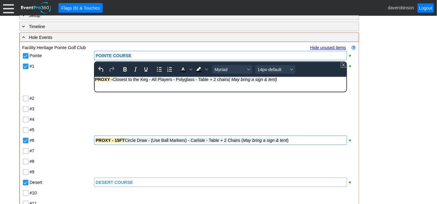
click at [196, 80] on span "Closest to the Keg - All Players - Polyglass - Table + 2 chairs ( May bring a s…" at bounding box center [195, 79] width 165 height 5
click at [381, 103] on div "- General Information ▼ Loading.... Remove all highlights Facility: ▼ Χ Heritag…" at bounding box center [219, 35] width 402 height 719
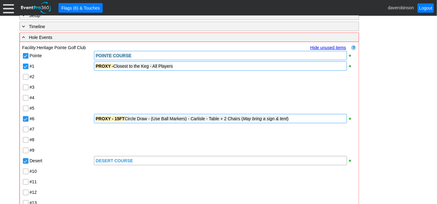
click at [210, 118] on span "Circle Draw - (Use Ball Markers) - Carlisle - Table + 2 Chairs ( May bring a si…" at bounding box center [207, 118] width 164 height 5
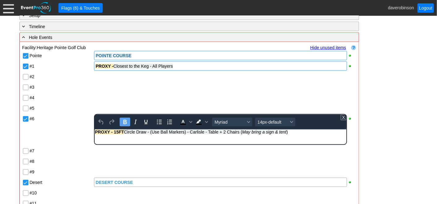
click at [209, 131] on span "Circle Draw - (Use Ball Markers) - Carlisle - Table + 2 Chairs ( May bring a si…" at bounding box center [206, 132] width 164 height 5
click at [236, 130] on span "Circle Draw - (Use Ball Markers) - Carlisle - No Table + 2 Chairs ( May bring a…" at bounding box center [210, 132] width 172 height 5
drag, startPoint x: 247, startPoint y: 133, endPoint x: 295, endPoint y: 134, distance: 48.0
click at [295, 134] on div "PROXY - 15FT Circle Draw - (Use Ball Markers) - Carlisle - No Table or Chairs (…" at bounding box center [220, 132] width 251 height 5
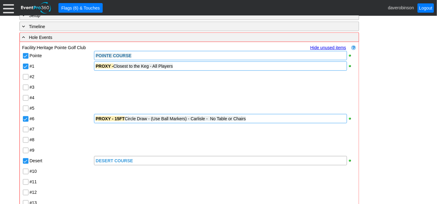
click at [373, 125] on div "- General Information ▼ Loading.... Remove all highlights Facility: ▼ Χ Heritag…" at bounding box center [219, 24] width 402 height 697
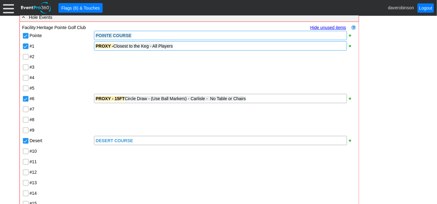
scroll to position [518, 0]
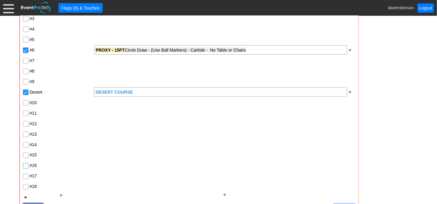
click at [24, 165] on input "#16" at bounding box center [26, 167] width 6 height 6
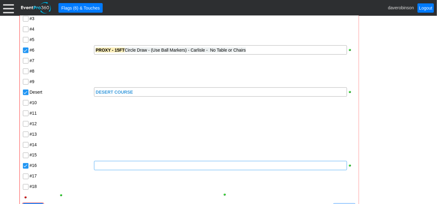
click at [103, 164] on div at bounding box center [220, 165] width 253 height 9
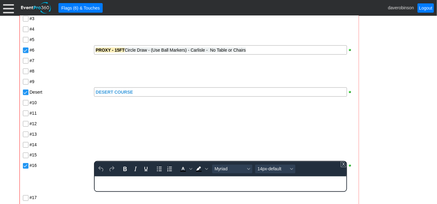
scroll to position [0, 0]
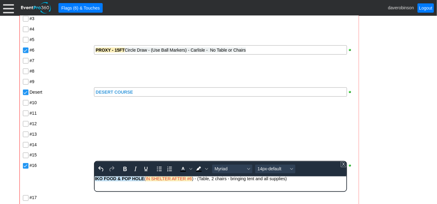
click at [80, 143] on div "#14" at bounding box center [61, 143] width 63 height 7
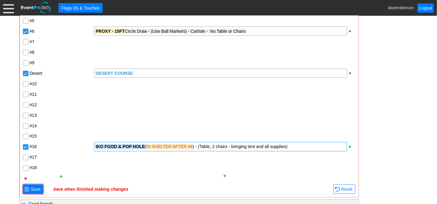
scroll to position [552, 0]
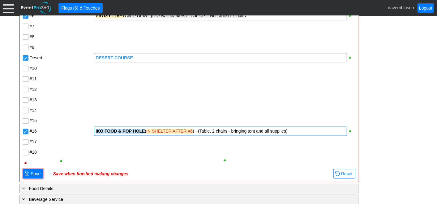
click at [27, 152] on input "#18" at bounding box center [26, 153] width 6 height 6
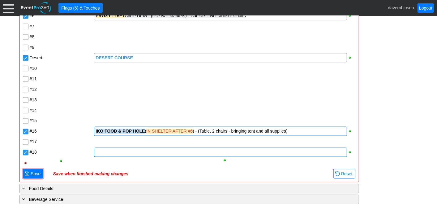
click at [109, 151] on div at bounding box center [220, 152] width 253 height 9
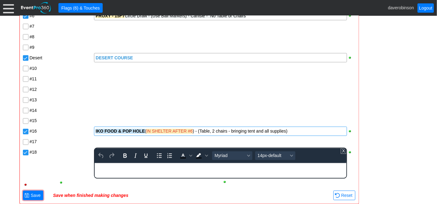
scroll to position [0, 0]
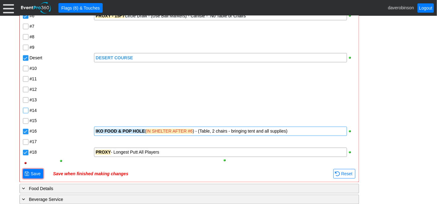
click at [27, 110] on input "#14" at bounding box center [26, 111] width 6 height 6
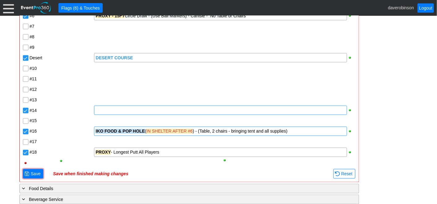
click at [102, 110] on div at bounding box center [220, 110] width 253 height 9
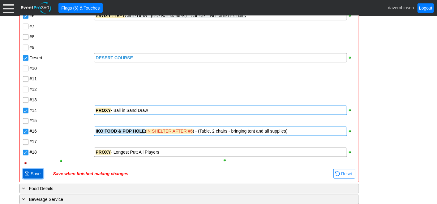
click at [34, 173] on span "Save" at bounding box center [35, 174] width 12 height 6
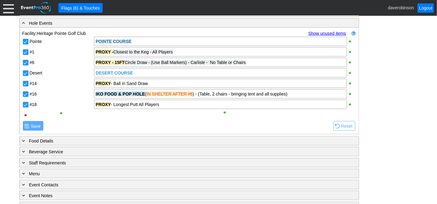
scroll to position [449, 0]
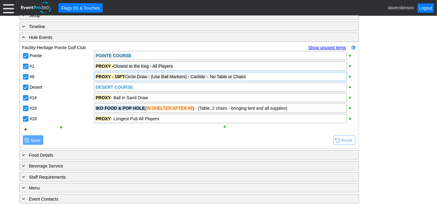
click at [207, 76] on span "Circle Draw - (Use Ball Markers) - Carlisle - No Table or Chairs" at bounding box center [185, 76] width 121 height 5
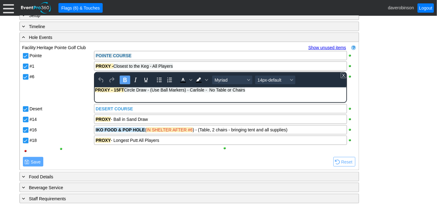
scroll to position [0, 0]
click at [204, 90] on span "Circle Draw - (Use Ball Markers) - Carlisle - No Table or Chairs" at bounding box center [184, 90] width 121 height 5
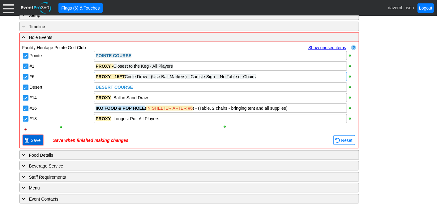
click at [31, 140] on span "Save" at bounding box center [35, 140] width 12 height 6
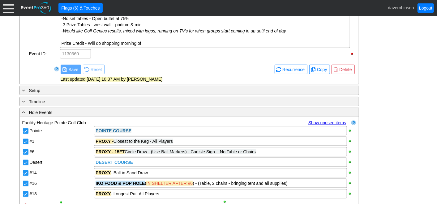
scroll to position [412, 0]
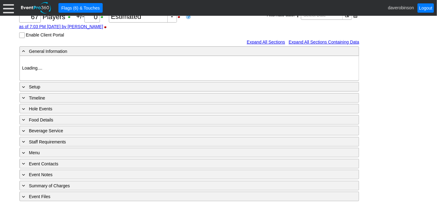
type input "Heritage Pointe Golf Club"
type input "Corporate Tournament"
type input "Scramble"
type input "Shotgun"
type input "Black"
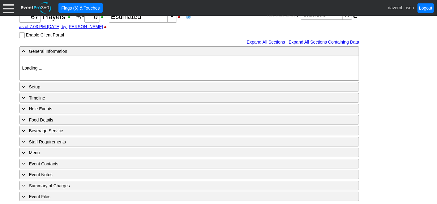
type input "Red"
type input "944281"
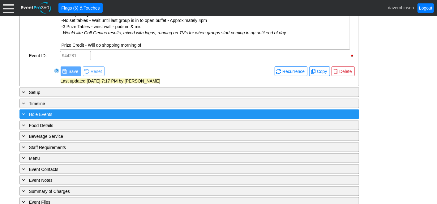
click at [22, 111] on span at bounding box center [24, 114] width 6 height 6
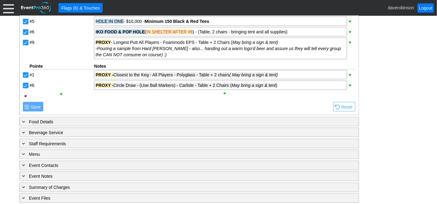
scroll to position [518, 0]
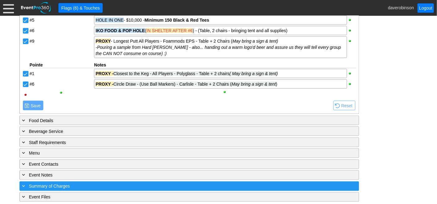
click at [113, 185] on div "+ Summary of Charges" at bounding box center [176, 186] width 311 height 7
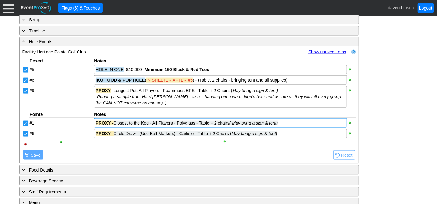
scroll to position [471, 0]
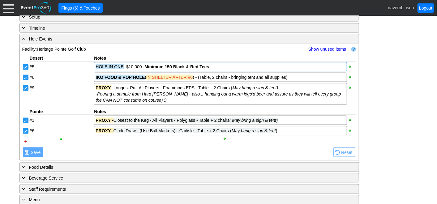
click at [217, 66] on div "HOLE IN ONE - $10,000 - Minimum 150 Black & Red Tees" at bounding box center [221, 67] width 250 height 6
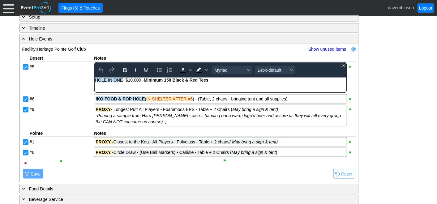
scroll to position [0, 0]
drag, startPoint x: 219, startPoint y: 81, endPoint x: 46, endPoint y: 84, distance: 172.7
click at [95, 84] on html "HOLE IN ONE - $10,000 - Minimum 150 Black & Red Tees" at bounding box center [221, 82] width 252 height 8
copy div "HOLE IN ONE - $10,000 - Minimum 150 Black & Red Tees"
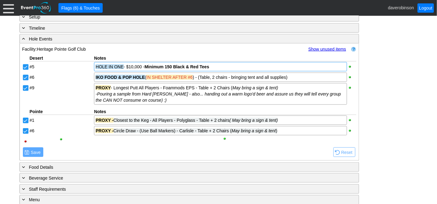
click at [407, 123] on div "- General Information ▼ Loading.... Remove all highlights Facility: ▼ Χ Heritag…" at bounding box center [219, 147] width 402 height 973
drag, startPoint x: 294, startPoint y: 128, endPoint x: 252, endPoint y: 134, distance: 42.8
click at [252, 134] on div "Desert Notes #1 #2 #3 #4 #5 HOLE IN ONE - $10,000 - Minimum 150 Black & Red Tee…" at bounding box center [189, 99] width 334 height 95
click at [285, 130] on div "PROXY - Circle Draw - (Use Ball Markers) - Carlisle - Table + 2 Chairs ( May br…" at bounding box center [221, 131] width 250 height 6
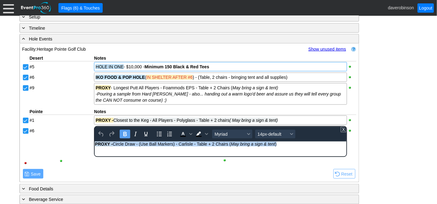
drag, startPoint x: 289, startPoint y: 146, endPoint x: 189, endPoint y: 281, distance: 167.0
click at [95, 142] on html "PROXY - Circle Draw - (Use Ball Markers) - Carlisle - Table + 2 Chairs ( May br…" at bounding box center [221, 146] width 252 height 8
copy div "PROXY - Circle Draw - (Use Ball Markers) - Carlisle - Table + 2 Chairs ( May br…"
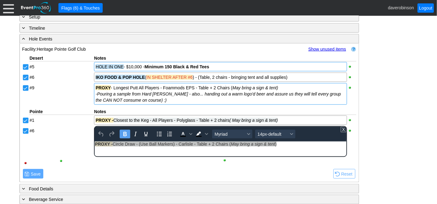
click at [326, 85] on div "PROXY - Longest Putt All Players - Foammods EPS - Table + 2 Chairs ( May bring …" at bounding box center [221, 88] width 250 height 6
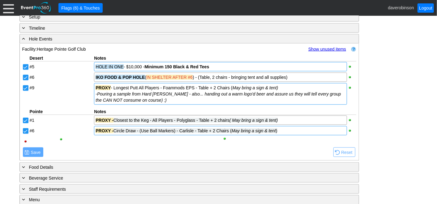
click at [400, 114] on div "- General Information ▼ Loading.... Remove all highlights Facility: ▼ Χ Heritag…" at bounding box center [219, 147] width 402 height 973
click at [302, 120] on div "PROXY - Closest to the Keg - All Players - Polyglass - Table + 2 chairs ( May b…" at bounding box center [221, 120] width 250 height 6
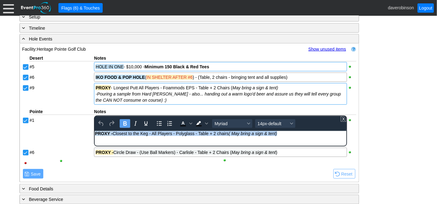
drag, startPoint x: 294, startPoint y: 134, endPoint x: 181, endPoint y: 265, distance: 172.6
click at [95, 135] on html "PROXY - Closest to the Keg - All Players - Polyglass - Table + 2 chairs ( May b…" at bounding box center [221, 135] width 252 height 8
copy div "PROXY - Closest to the Keg - All Players - Polyglass - Table + 2 chairs ( May b…"
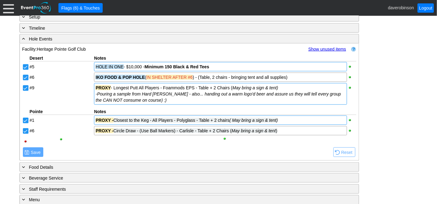
click at [389, 128] on div "- General Information ▼ Loading.... Remove all highlights Facility: ▼ Χ Heritag…" at bounding box center [219, 147] width 402 height 973
click at [303, 80] on div "IKO FOOD & POP HOLE ( IN SHELTER AFTER #6 ) - (Table, 2 chairs - bringing tent …" at bounding box center [220, 77] width 253 height 9
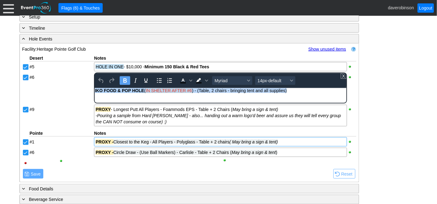
drag, startPoint x: 301, startPoint y: 92, endPoint x: 92, endPoint y: 98, distance: 208.6
click at [95, 96] on html "IKO FOOD & POP HOLE ( IN SHELTER AFTER #6 ) - (Table, 2 chairs - bringing tent …" at bounding box center [221, 92] width 252 height 8
copy div "IKO FOOD & POP HOLE ( IN SHELTER AFTER #6 ) - (Table, 2 chairs - bringing tent …"
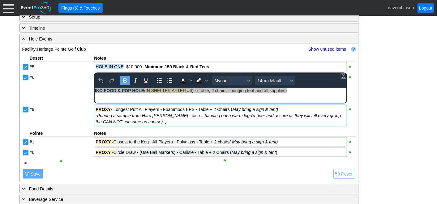
click at [150, 124] on div "Desert Notes #1 #2 #3 #4 #5 HOLE IN ONE - $10,000 - Minimum 150 Black & Red Tee…" at bounding box center [189, 110] width 334 height 116
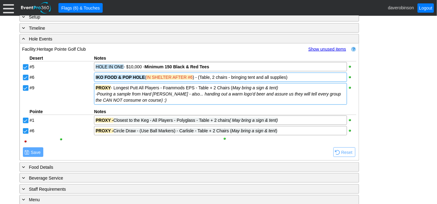
drag, startPoint x: 151, startPoint y: 101, endPoint x: 110, endPoint y: 98, distance: 41.9
click at [110, 98] on div "-Pouring a sample from Hard Knox - also... handing out a warm logo'd beer and a…" at bounding box center [221, 97] width 250 height 12
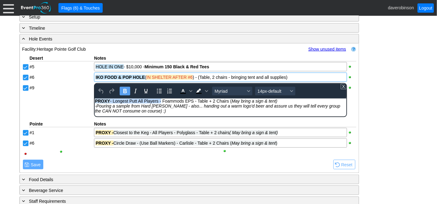
drag, startPoint x: 95, startPoint y: 101, endPoint x: 160, endPoint y: 103, distance: 65.6
click at [160, 103] on div "PROXY - Longest Putt All Players - Foammods EPS - Table + 2 Chairs ( May bring …" at bounding box center [220, 101] width 251 height 5
copy div "PROXY - Longest Putt All Players"
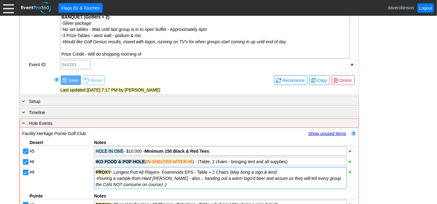
scroll to position [447, 0]
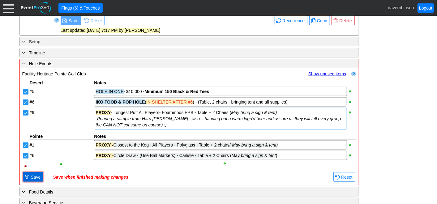
click at [33, 175] on span "Save" at bounding box center [35, 177] width 12 height 6
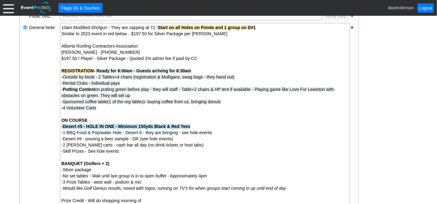
scroll to position [0, 0]
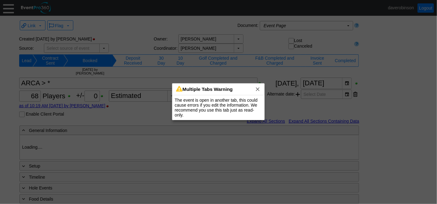
type input "Heritage Pointe Golf Club"
type input "Corporate Tournament"
type input "Scramble"
type input "Modifed Shotgun"
type input "Black"
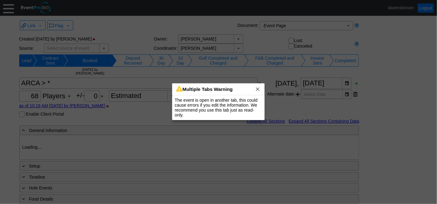
type input "Red"
type input "1130360"
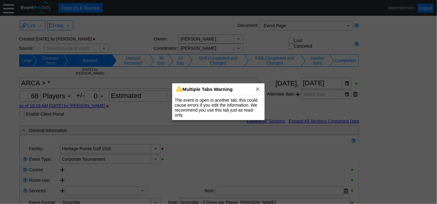
click at [261, 89] on div "Multiple Tabs Warning x" at bounding box center [218, 90] width 92 height 12
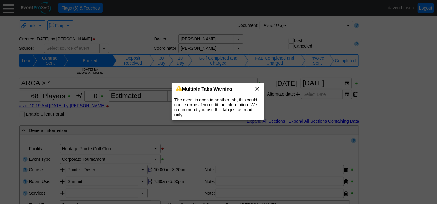
click at [258, 88] on span "x" at bounding box center [257, 89] width 6 height 6
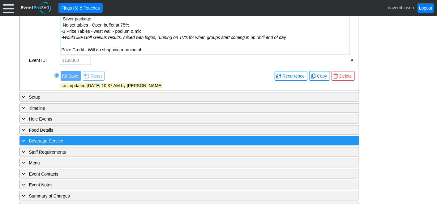
scroll to position [376, 0]
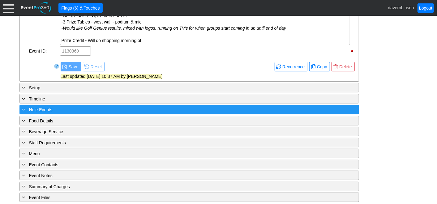
click at [26, 107] on div "+ Hole Events" at bounding box center [176, 109] width 311 height 7
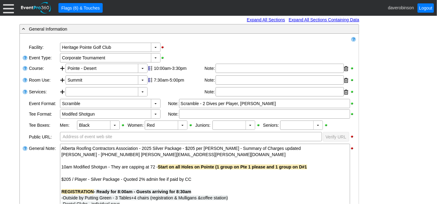
scroll to position [0, 0]
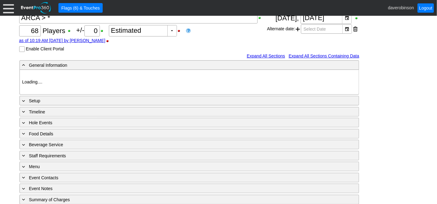
scroll to position [79, 0]
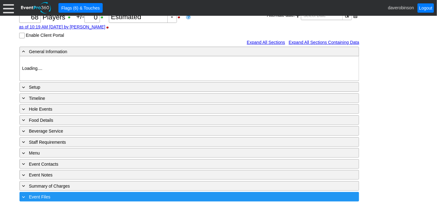
click at [32, 195] on span "Event Files" at bounding box center [39, 197] width 21 height 5
type input "Heritage Pointe Golf Club"
type input "Corporate Tournament"
type input "Scramble"
type input "Modifed Shotgun"
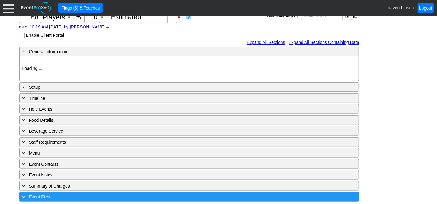
type input "Black"
type input "Red"
type input "1130360"
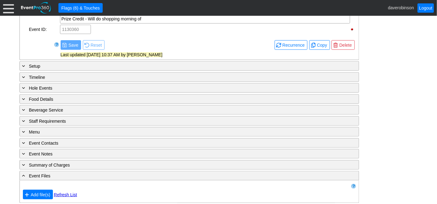
scroll to position [399, 0]
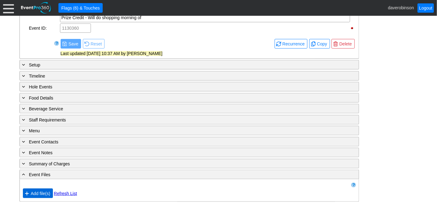
click at [24, 189] on span "● Add file(s)" at bounding box center [38, 194] width 30 height 10
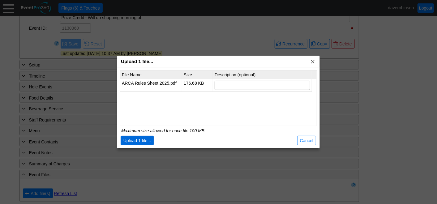
click at [135, 140] on span "Upload 1 file..." at bounding box center [137, 141] width 30 height 6
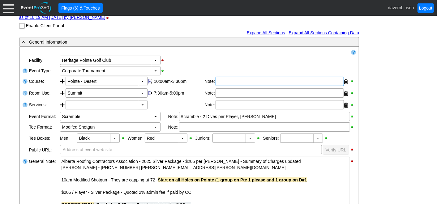
scroll to position [90, 0]
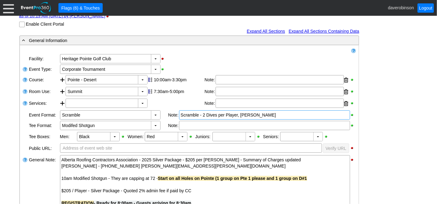
click at [277, 117] on div "Scramble - 2 Dives per Player, max bogey" at bounding box center [265, 115] width 168 height 6
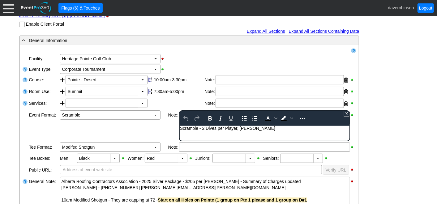
scroll to position [0, 0]
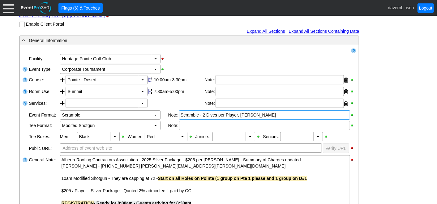
click at [286, 117] on div "Scramble - 2 Dives per Player, max bogey" at bounding box center [265, 115] width 168 height 6
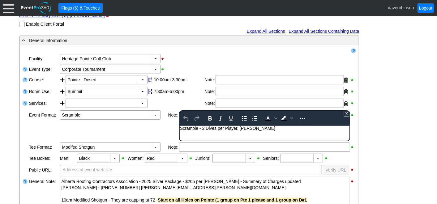
click at [275, 129] on div "Scramble - 2 Dives per Player, max bogey" at bounding box center [264, 128] width 169 height 5
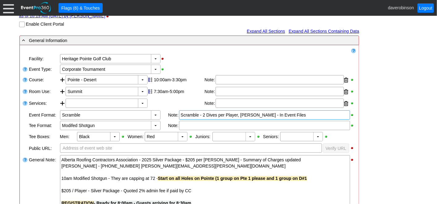
click at [297, 117] on div "Scramble - 2 Dives per Player, max bogey - In Event Files" at bounding box center [265, 115] width 168 height 6
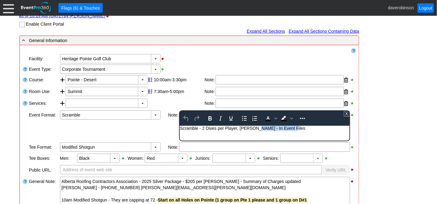
drag, startPoint x: 293, startPoint y: 129, endPoint x: 259, endPoint y: 130, distance: 34.4
click at [259, 130] on div "Scramble - 2 Dives per Player, max bogey - In Event Files" at bounding box center [264, 128] width 169 height 5
click at [295, 130] on div "Scramble - 2 Dives per Player, max bogey - In Event Files" at bounding box center [264, 128] width 169 height 5
drag, startPoint x: 295, startPoint y: 129, endPoint x: 265, endPoint y: 129, distance: 30.0
click at [265, 129] on div "Scramble - 2 Dives per Player, max bogey - In Event Files" at bounding box center [264, 128] width 169 height 5
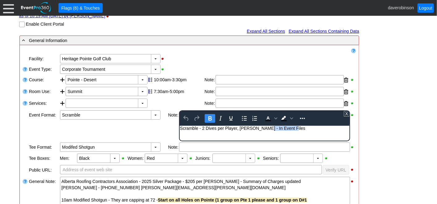
click at [213, 118] on icon "Bold" at bounding box center [209, 118] width 7 height 7
click at [291, 117] on icon "Background color Black" at bounding box center [291, 118] width 3 height 3
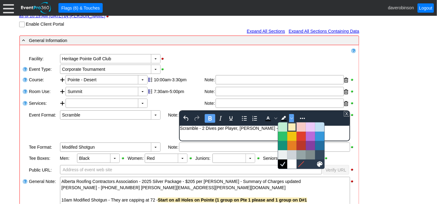
click at [293, 126] on div at bounding box center [291, 126] width 7 height 7
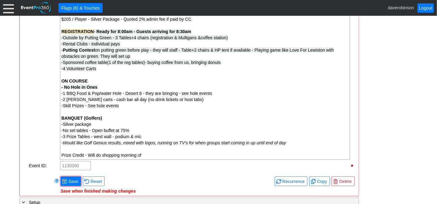
scroll to position [330, 0]
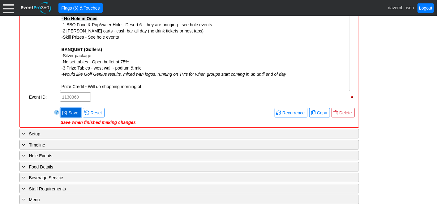
click at [70, 110] on span "Save" at bounding box center [73, 113] width 12 height 6
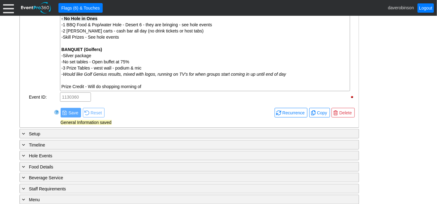
scroll to position [426, 0]
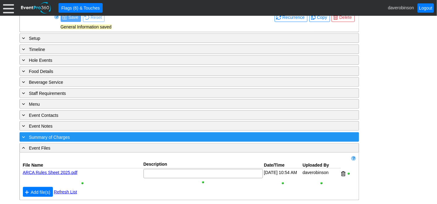
click at [23, 134] on span at bounding box center [24, 137] width 6 height 6
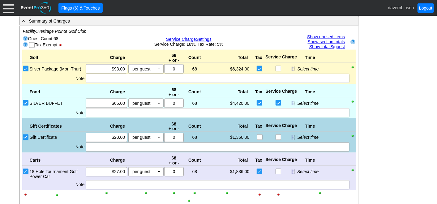
scroll to position [509, 0]
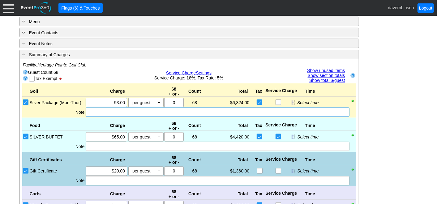
drag, startPoint x: 105, startPoint y: 102, endPoint x: 138, endPoint y: 105, distance: 33.2
click at [138, 105] on div "Golf Charge 68 + or - Count Total Tax Service Charge Time Bronze Package (Mon-T…" at bounding box center [189, 101] width 334 height 34
type input "$95.00"
click at [371, 147] on div "- General Information ▼ Loading.... Remove all highlights Facility: ▼ Χ Heritag…" at bounding box center [219, 43] width 402 height 853
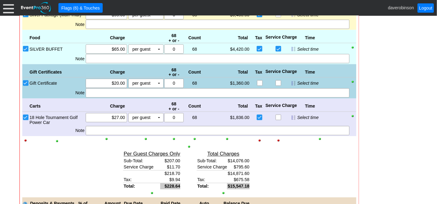
scroll to position [612, 0]
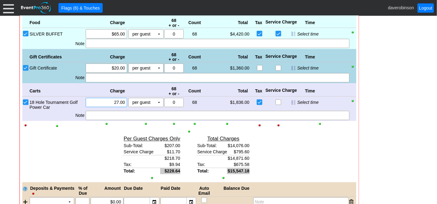
drag, startPoint x: 104, startPoint y: 100, endPoint x: 126, endPoint y: 101, distance: 22.0
click at [126, 101] on div "Χ 27.00" at bounding box center [106, 102] width 41 height 9
type input "$25.00"
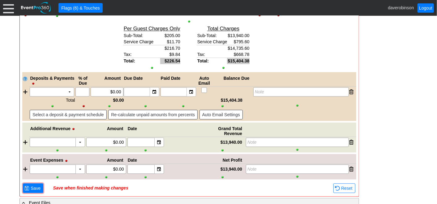
scroll to position [778, 0]
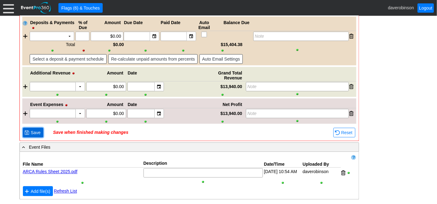
click at [35, 128] on span "● Save" at bounding box center [33, 133] width 20 height 10
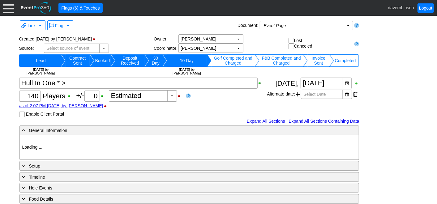
type input "Heritage Pointe Golf Club"
type input "Corporate Tournament"
type input "Scramble"
type input "Shotgun"
type input "Black"
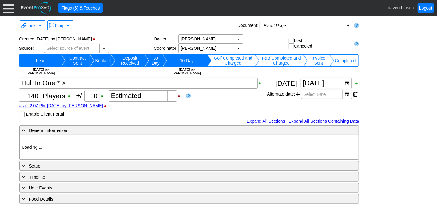
type input "Red"
type input "1054800"
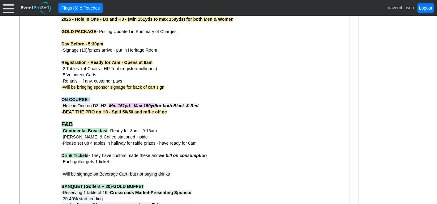
scroll to position [276, 0]
